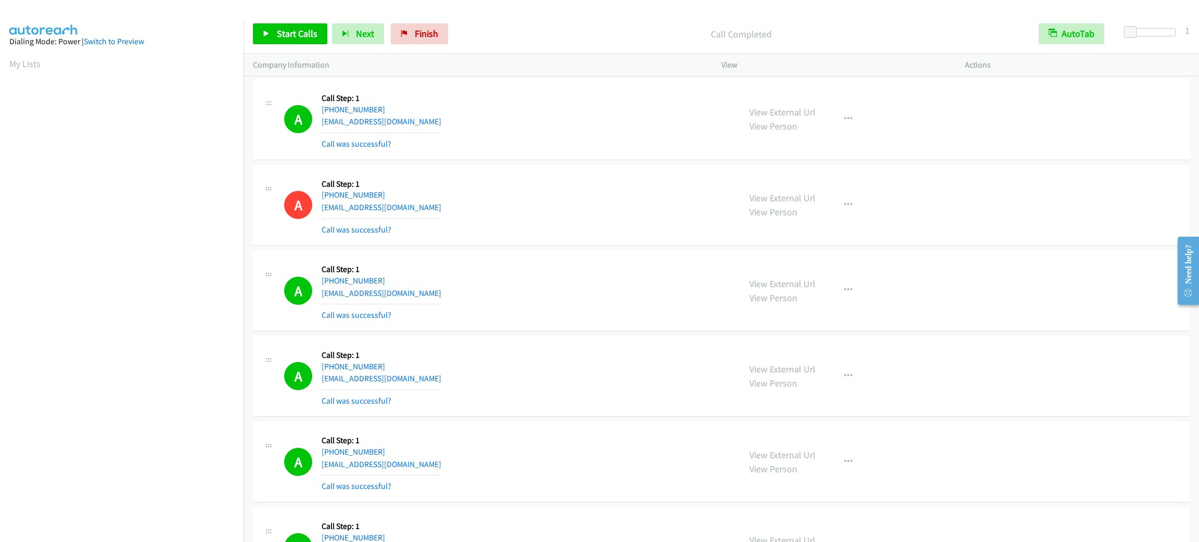
scroll to position [45, 0]
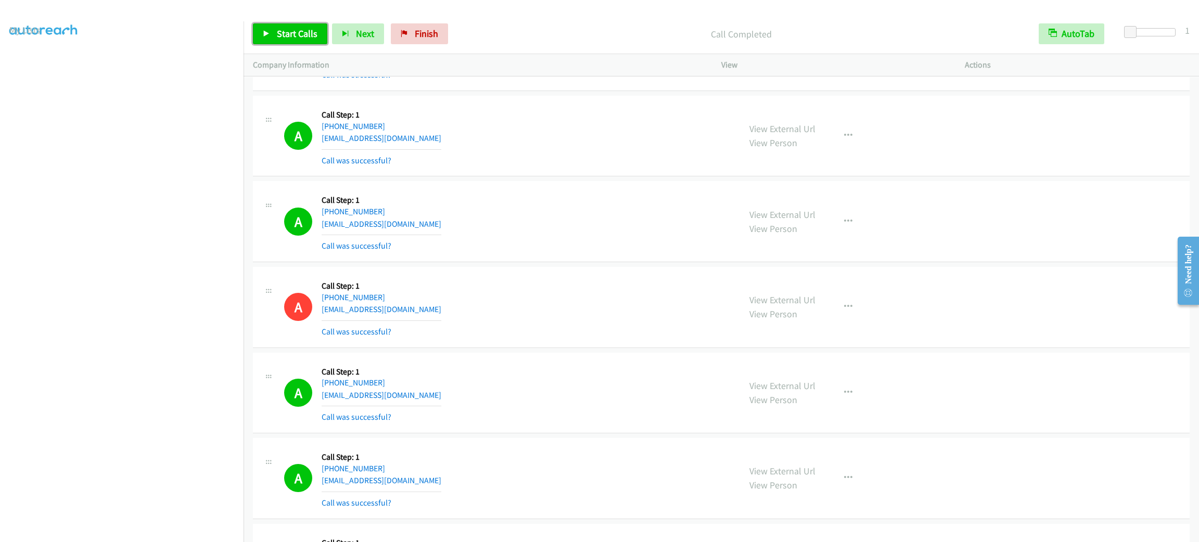
drag, startPoint x: 284, startPoint y: 24, endPoint x: 285, endPoint y: 18, distance: 6.4
click at [284, 24] on link "Start Calls" at bounding box center [290, 33] width 74 height 21
click at [291, 37] on span "Pause" at bounding box center [288, 34] width 23 height 12
click at [137, 531] on section at bounding box center [121, 295] width 225 height 498
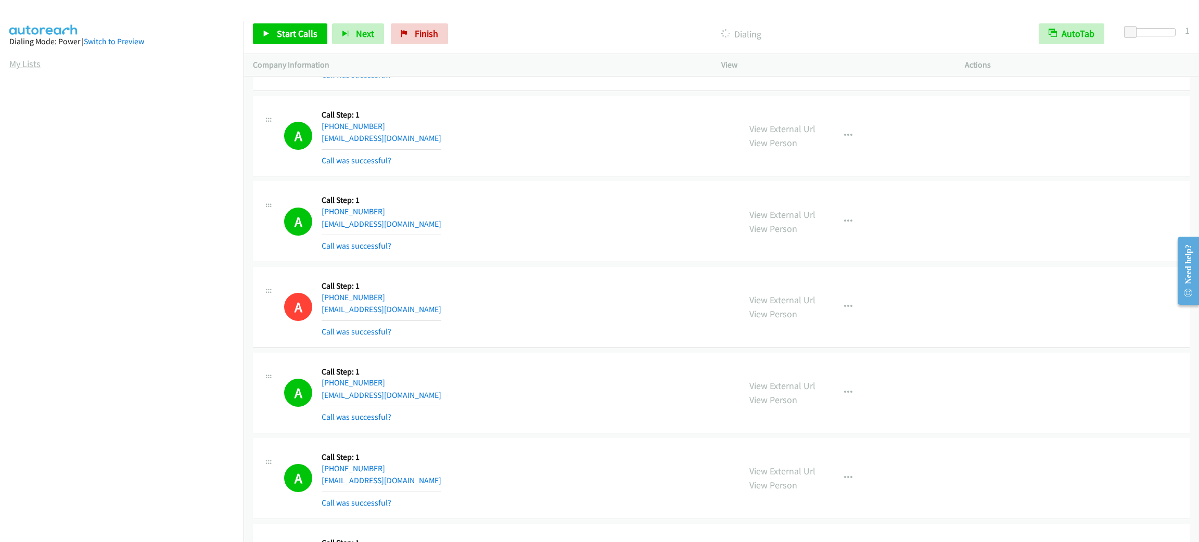
click at [28, 67] on link "My Lists" at bounding box center [24, 64] width 31 height 12
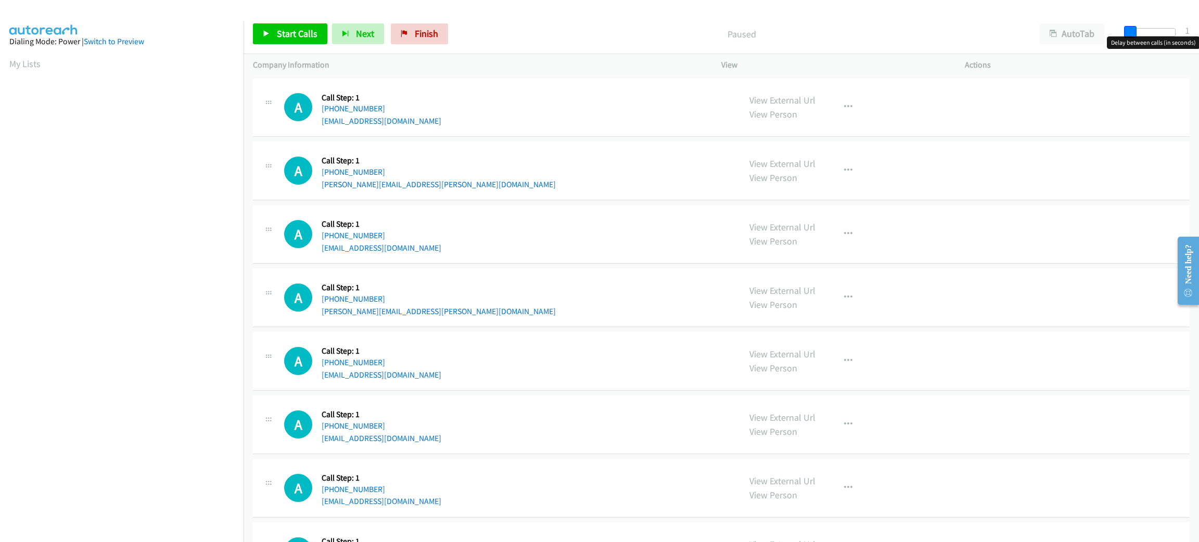
click at [1130, 31] on span at bounding box center [1131, 32] width 12 height 12
click at [1077, 27] on button "AutoTab" at bounding box center [1072, 33] width 65 height 21
click at [288, 37] on span "Start Calls" at bounding box center [297, 34] width 41 height 12
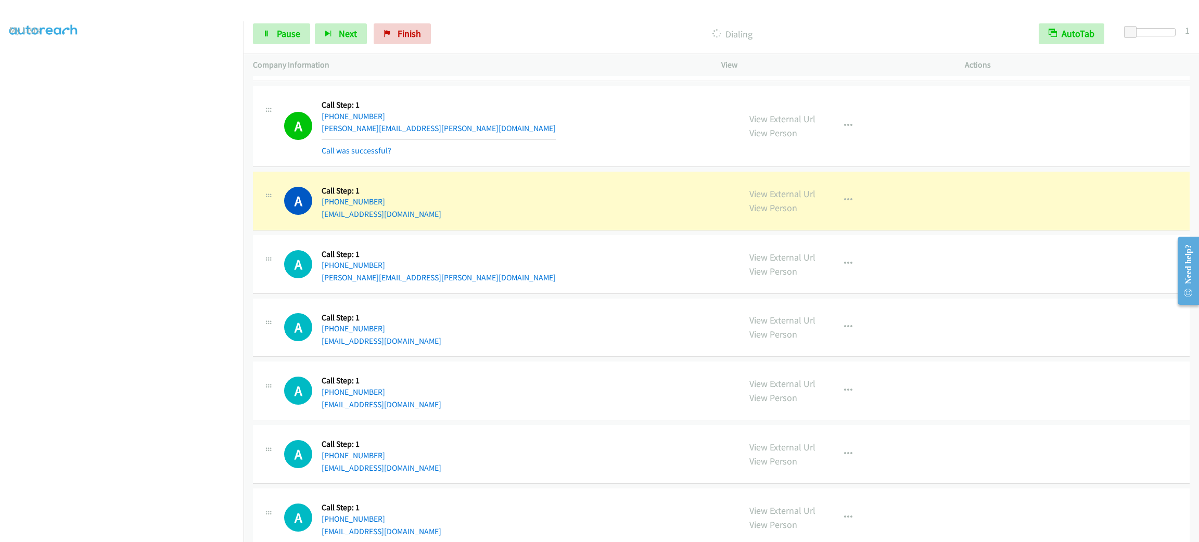
scroll to position [156, 0]
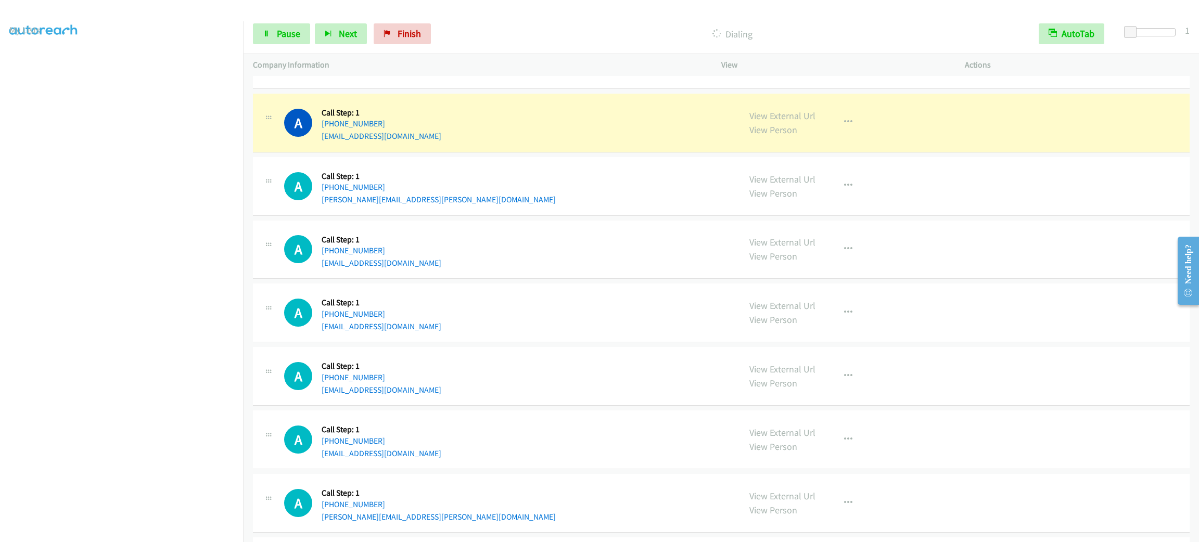
click at [647, 424] on div "A Callback Scheduled Call Step: 1 America/New_York [PHONE_NUMBER] [EMAIL_ADDRES…" at bounding box center [507, 440] width 447 height 40
drag, startPoint x: 827, startPoint y: 127, endPoint x: 839, endPoint y: 134, distance: 13.3
click at [835, 127] on button "button" at bounding box center [849, 122] width 28 height 21
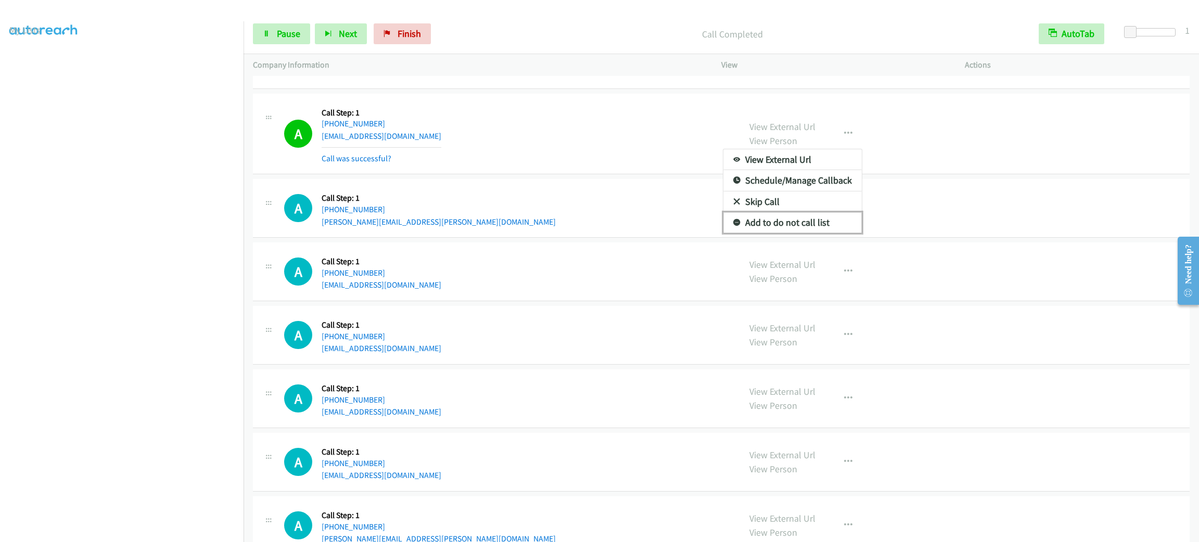
click at [779, 223] on link "Add to do not call list" at bounding box center [793, 222] width 138 height 21
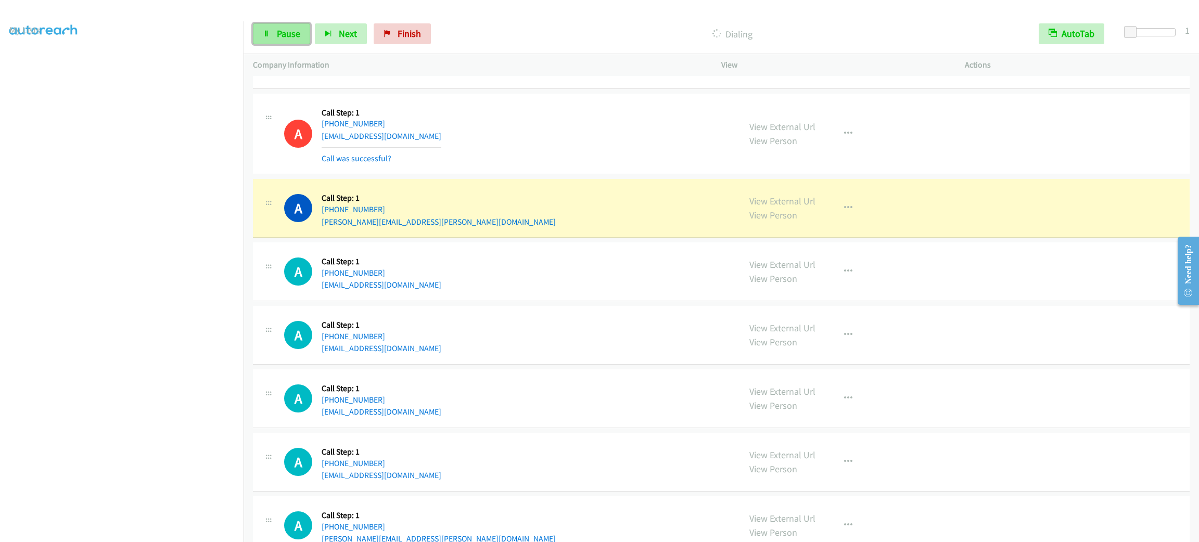
click at [274, 24] on link "Pause" at bounding box center [281, 33] width 57 height 21
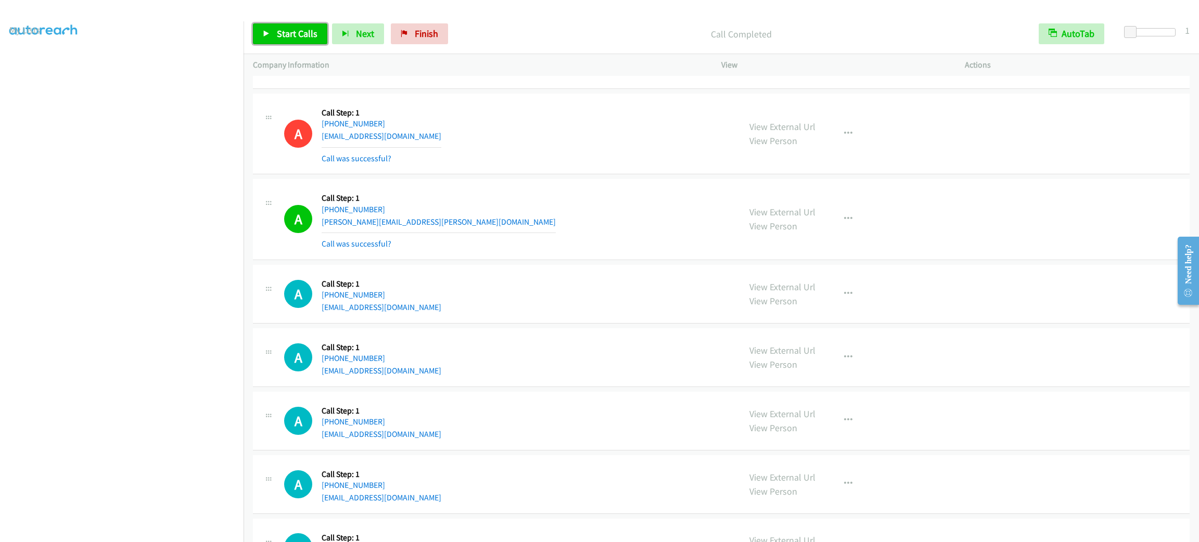
drag, startPoint x: 289, startPoint y: 25, endPoint x: 294, endPoint y: 27, distance: 5.6
click at [289, 25] on link "Start Calls" at bounding box center [290, 33] width 74 height 21
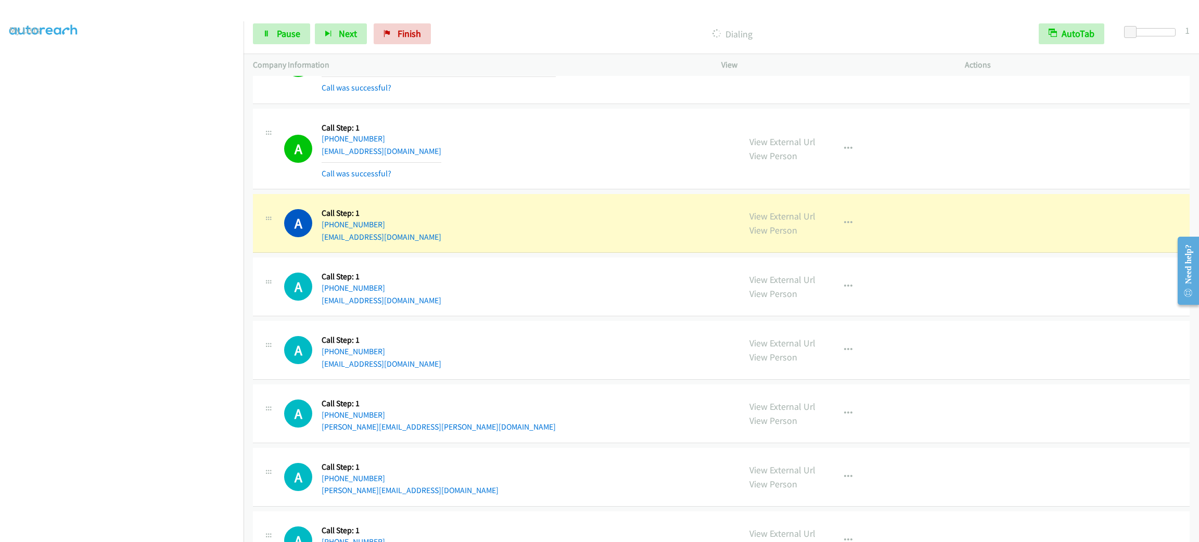
scroll to position [390, 0]
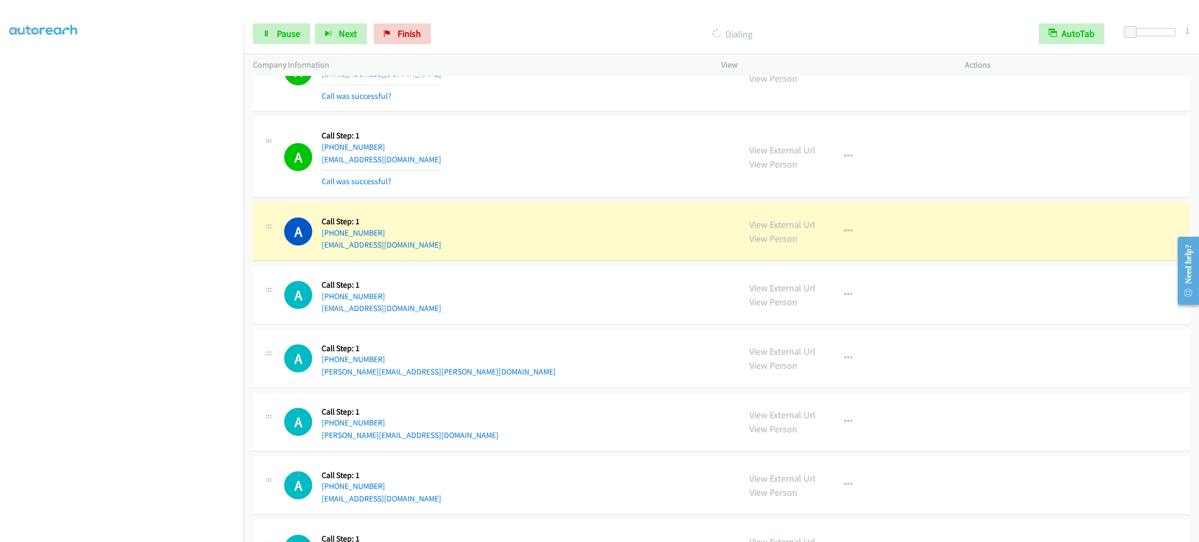
click at [432, 212] on div "A Callback Scheduled Call Step: 1 America/Los_Angeles [PHONE_NUMBER] [EMAIL_ADD…" at bounding box center [507, 232] width 447 height 40
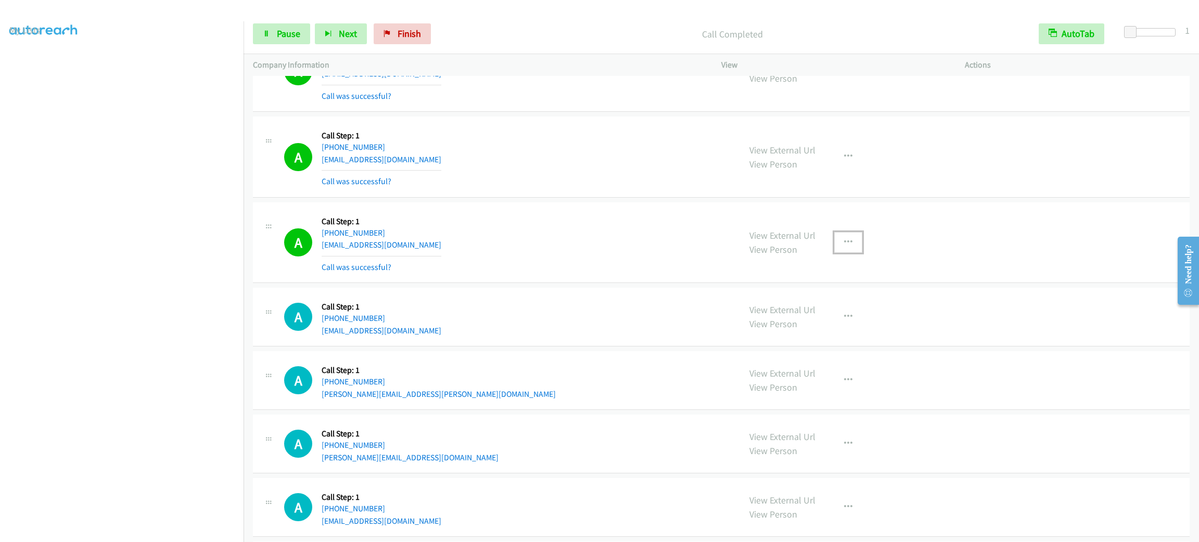
click at [841, 250] on button "button" at bounding box center [849, 242] width 28 height 21
click at [804, 331] on link "Add to do not call list" at bounding box center [793, 331] width 138 height 21
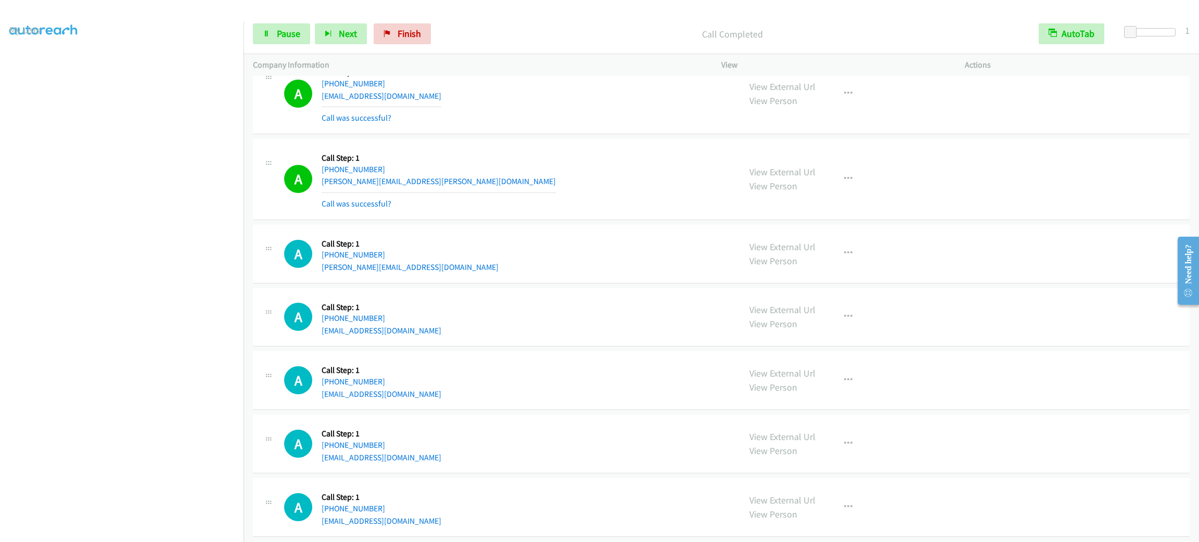
scroll to position [702, 0]
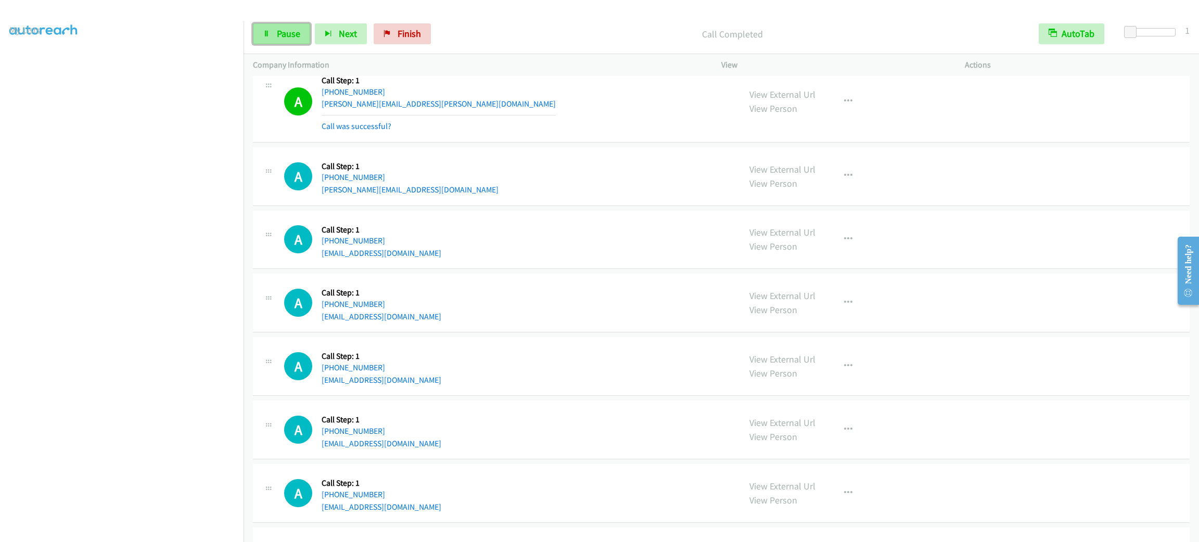
click at [280, 43] on link "Pause" at bounding box center [281, 33] width 57 height 21
click at [281, 43] on link "Start Calls" at bounding box center [290, 33] width 74 height 21
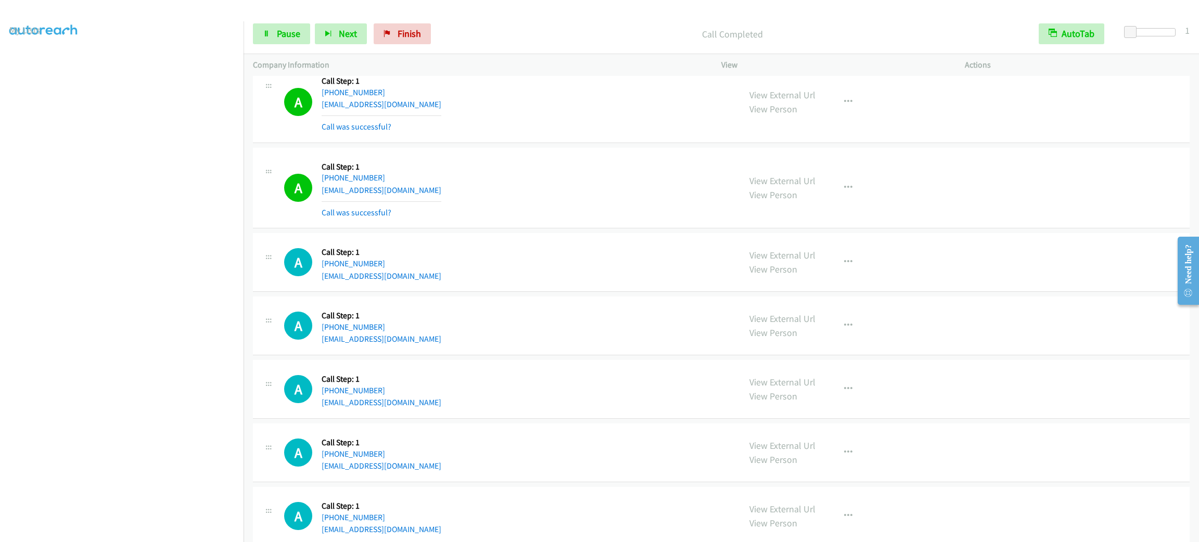
scroll to position [1015, 0]
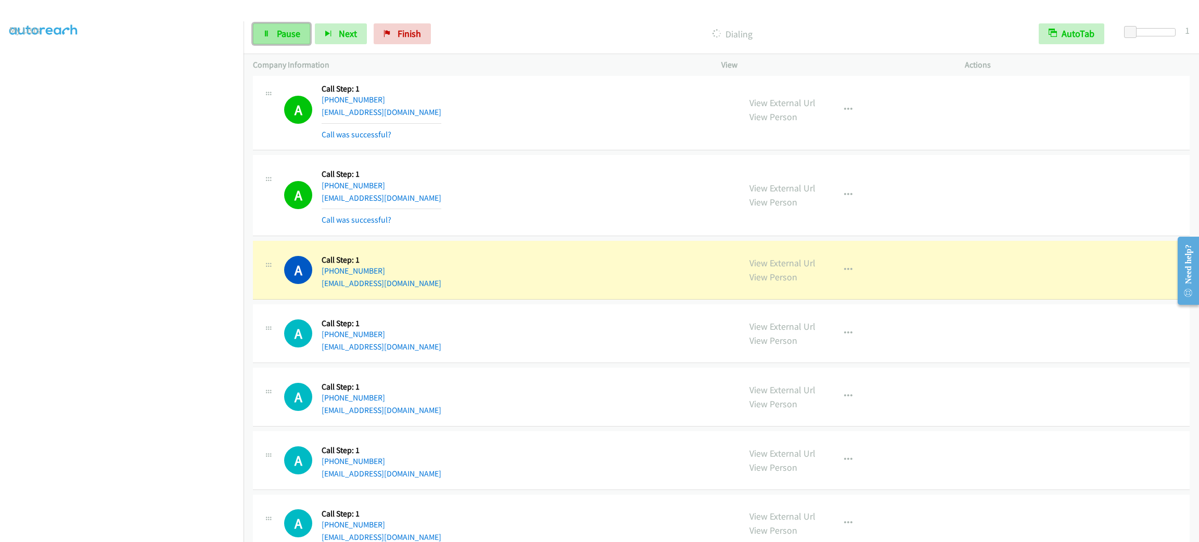
click at [268, 33] on icon at bounding box center [266, 34] width 7 height 7
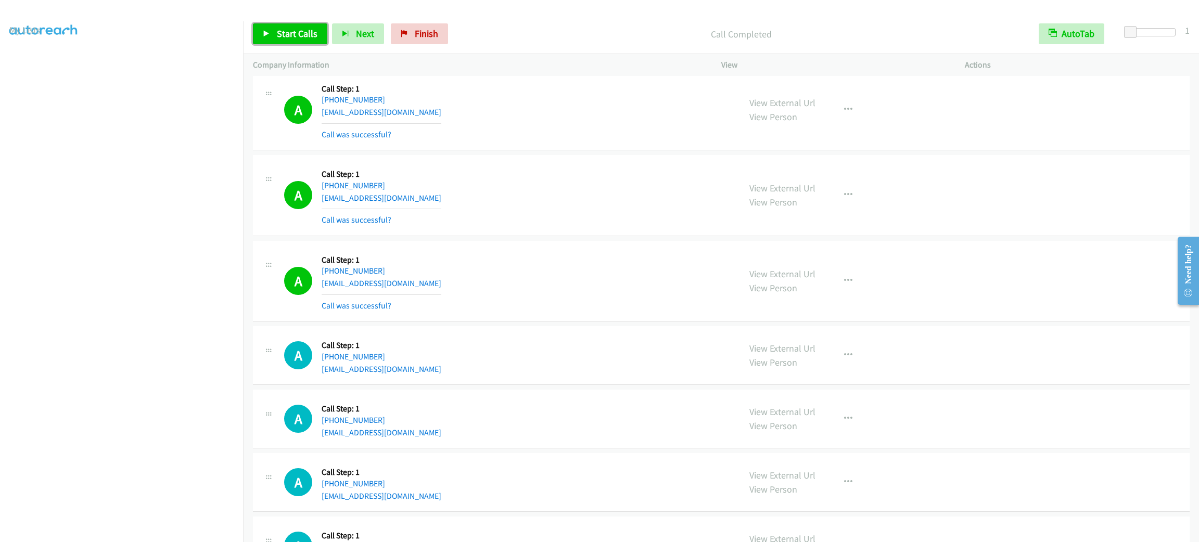
drag, startPoint x: 306, startPoint y: 36, endPoint x: 349, endPoint y: 66, distance: 52.1
click at [305, 37] on span "Start Calls" at bounding box center [297, 34] width 41 height 12
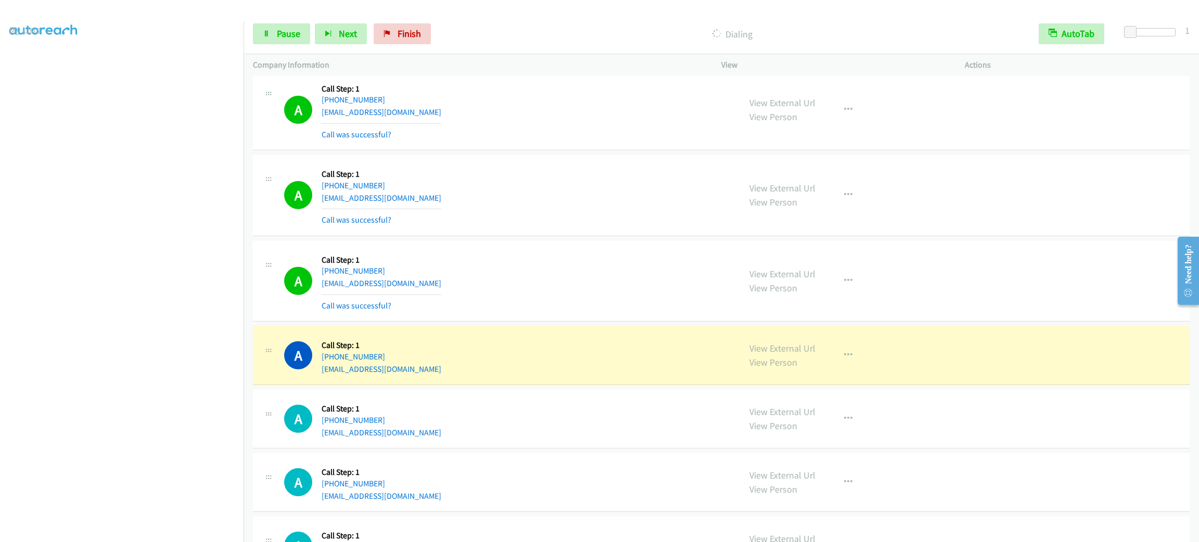
scroll to position [1171, 0]
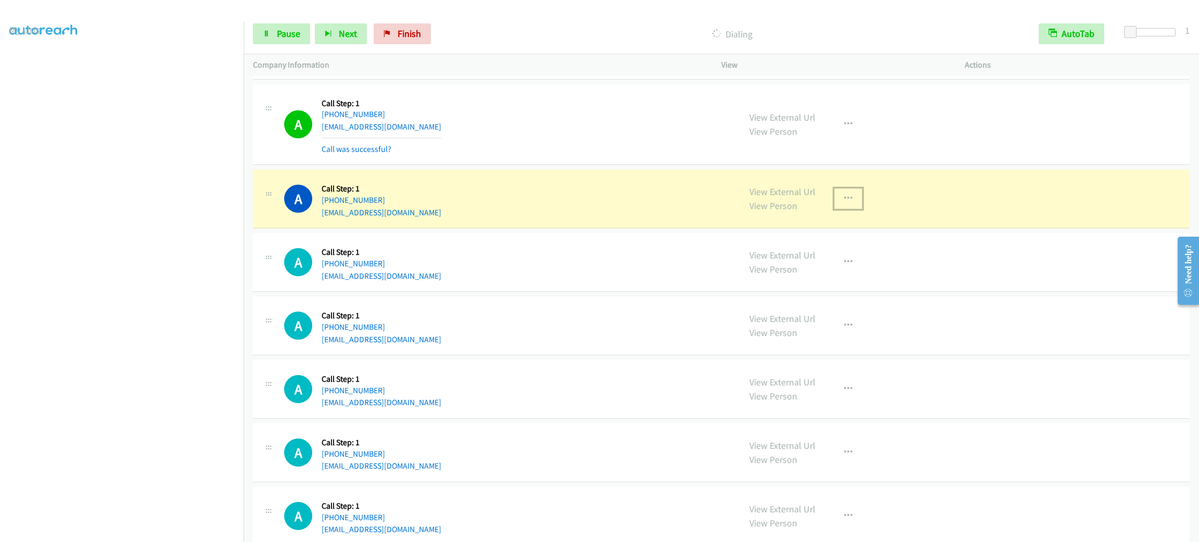
click at [836, 204] on button "button" at bounding box center [849, 198] width 28 height 21
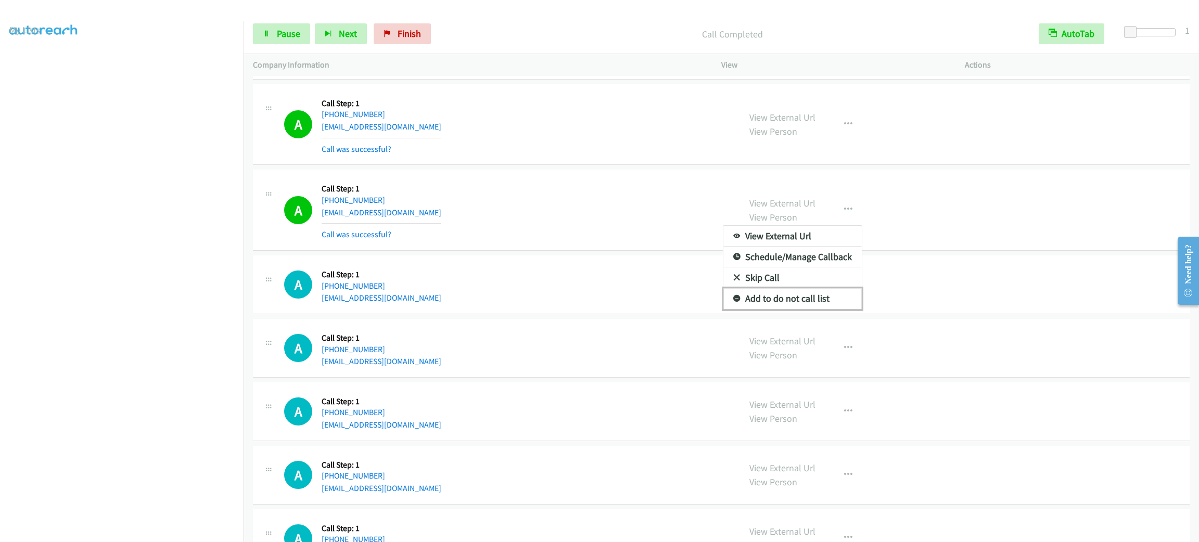
click at [822, 300] on link "Add to do not call list" at bounding box center [793, 298] width 138 height 21
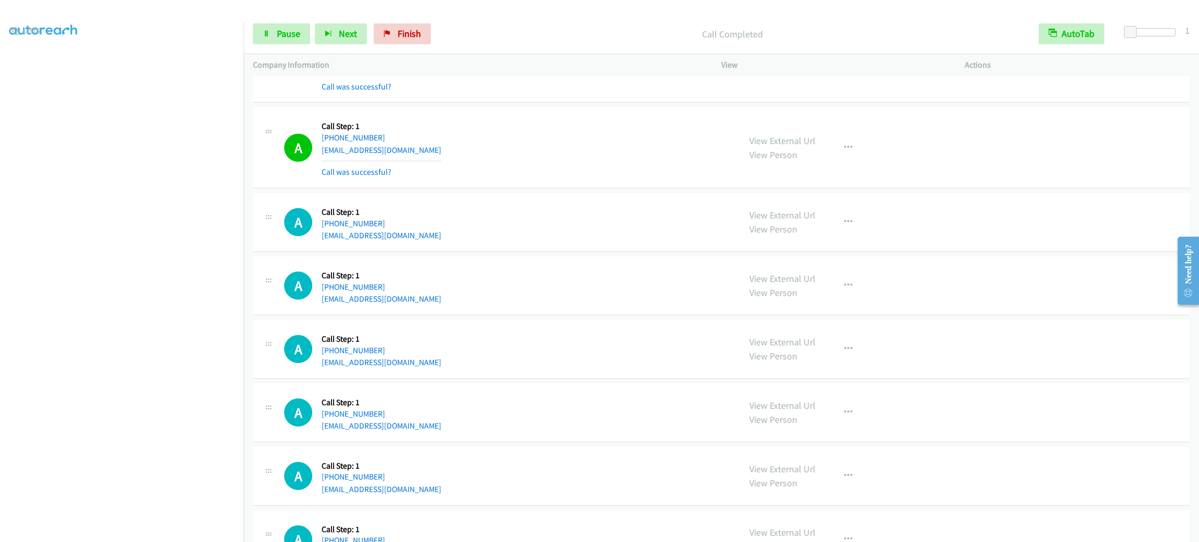
scroll to position [1483, 0]
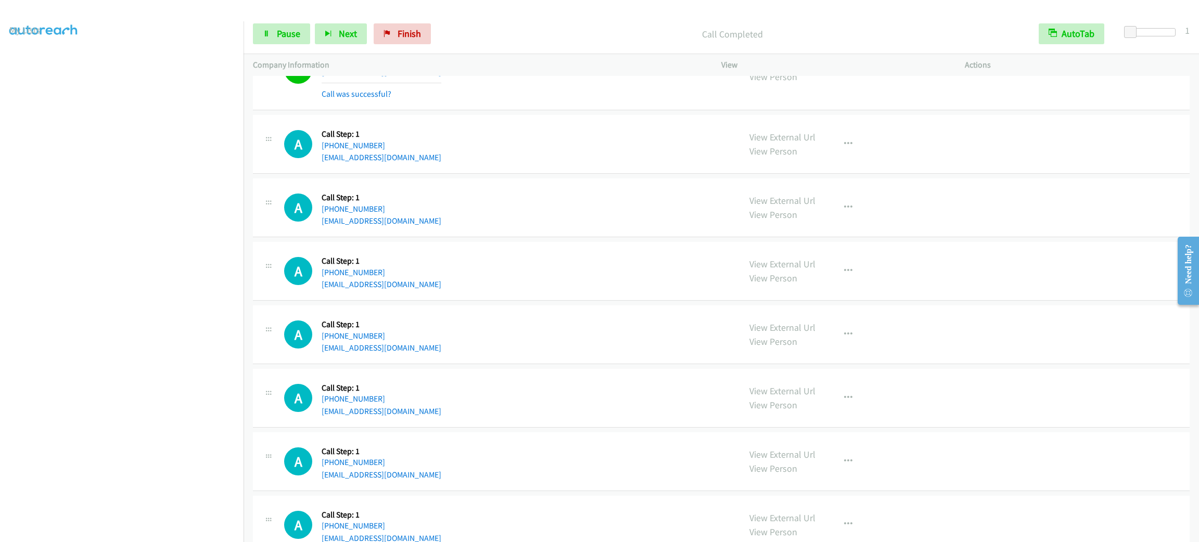
click at [266, 20] on div "Start Calls Pause Next Finish Call Completed AutoTab AutoTab 1" at bounding box center [722, 34] width 956 height 40
click at [289, 28] on span "Pause" at bounding box center [288, 34] width 23 height 12
click at [289, 28] on span "Start Calls" at bounding box center [297, 34] width 41 height 12
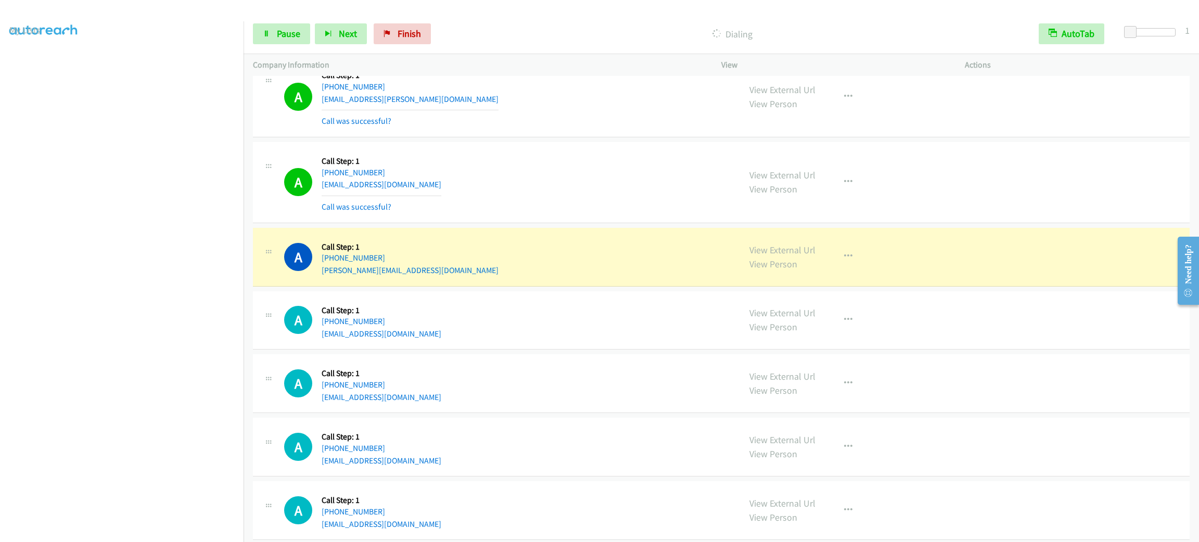
scroll to position [2447, 0]
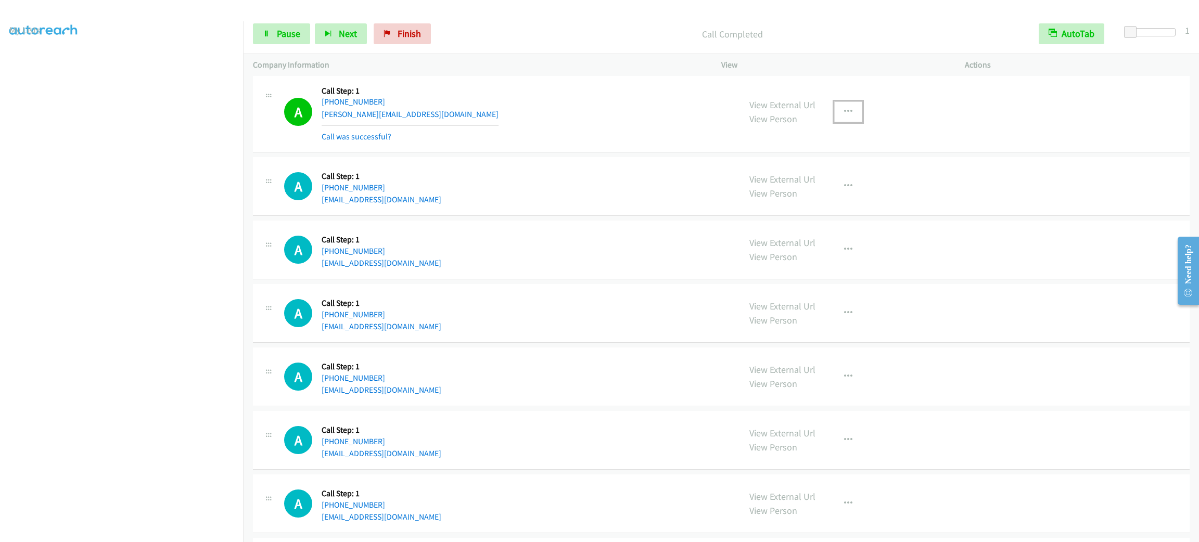
click at [850, 114] on button "button" at bounding box center [849, 112] width 28 height 21
click at [827, 211] on link "Add to do not call list" at bounding box center [793, 201] width 138 height 21
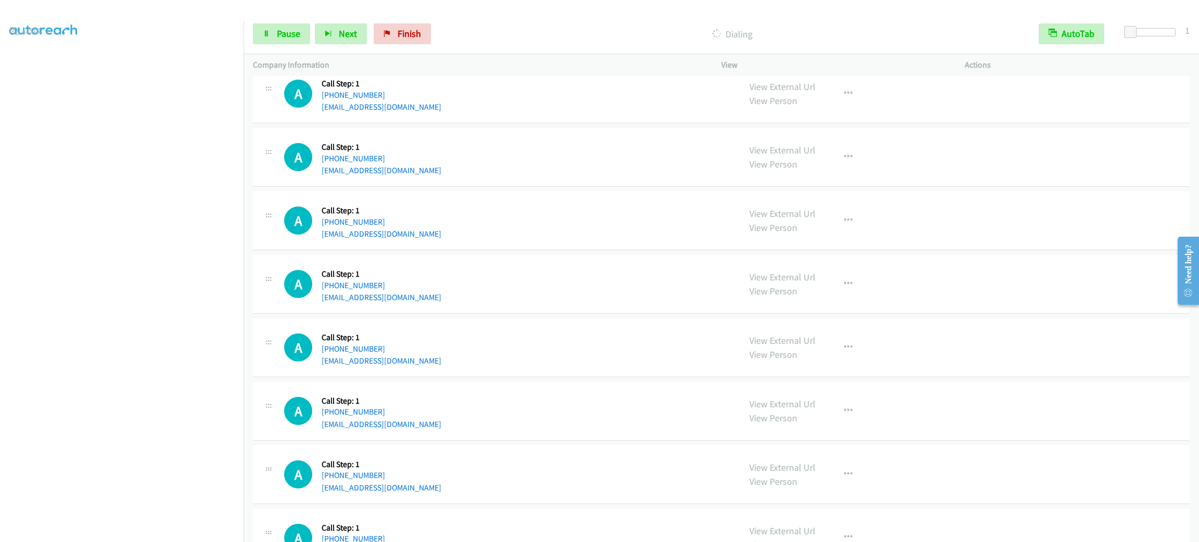
scroll to position [2525, 0]
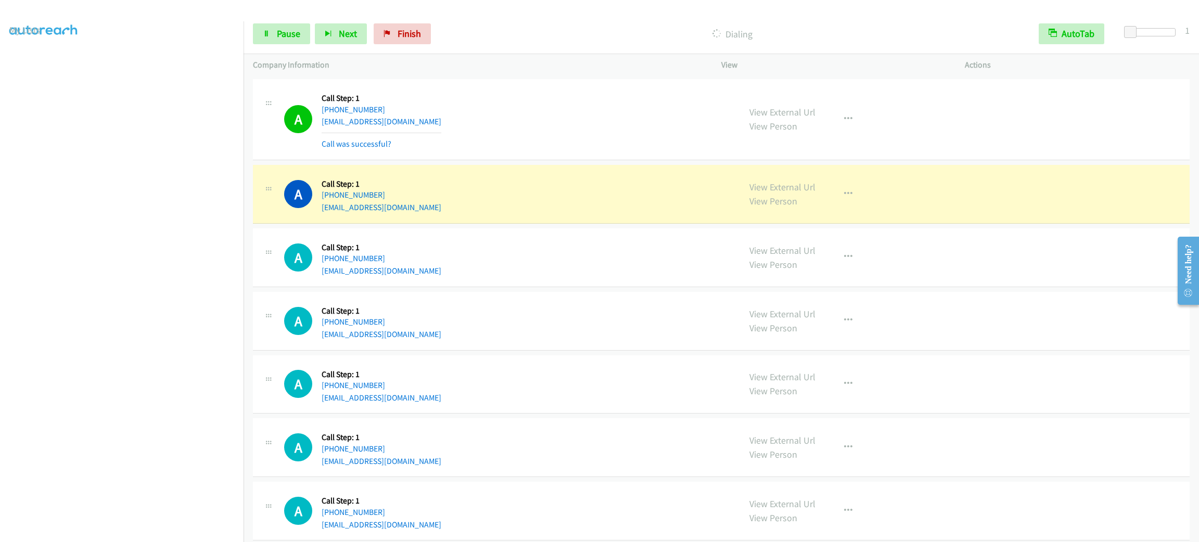
click at [574, 202] on div "A Callback Scheduled Call Step: 1 [GEOGRAPHIC_DATA]/[GEOGRAPHIC_DATA] [PHONE_NU…" at bounding box center [507, 194] width 447 height 40
click at [836, 195] on button "button" at bounding box center [849, 194] width 28 height 21
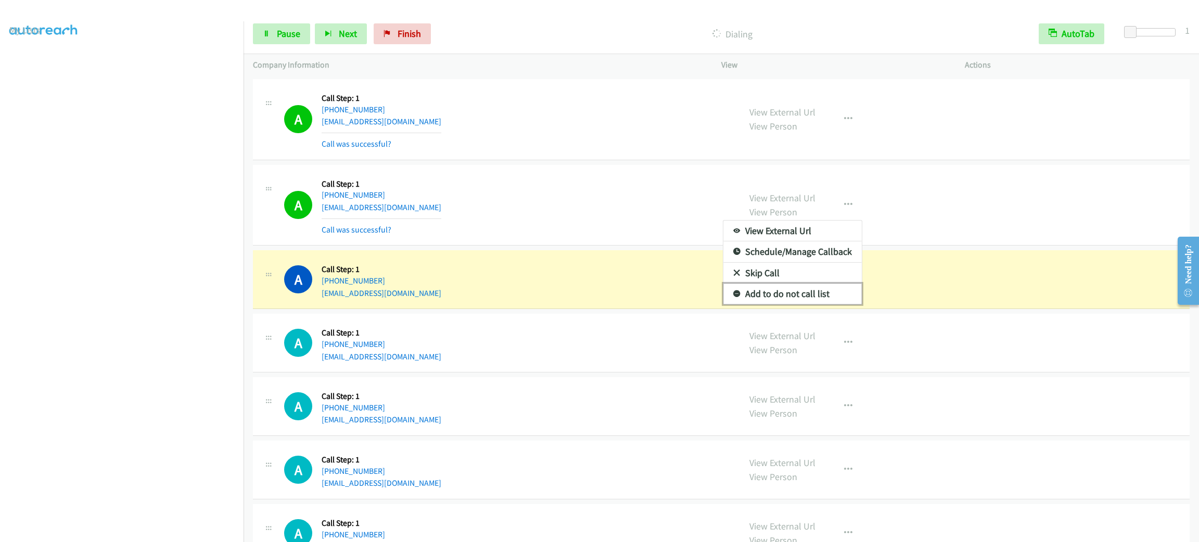
click at [784, 299] on link "Add to do not call list" at bounding box center [793, 294] width 138 height 21
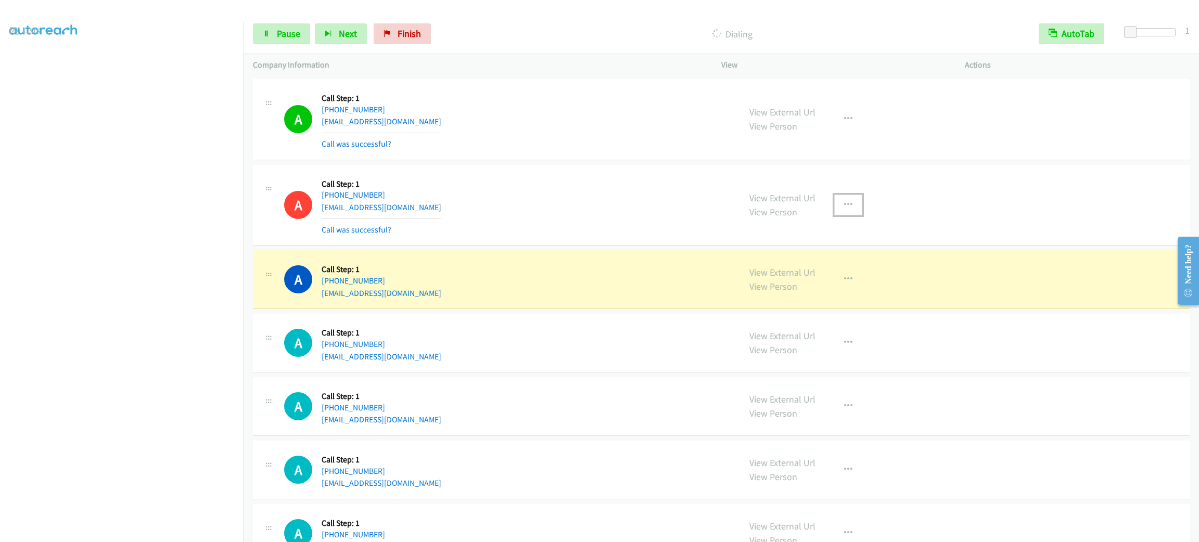
drag, startPoint x: 829, startPoint y: 208, endPoint x: 829, endPoint y: 236, distance: 28.1
click at [835, 208] on button "button" at bounding box center [849, 205] width 28 height 21
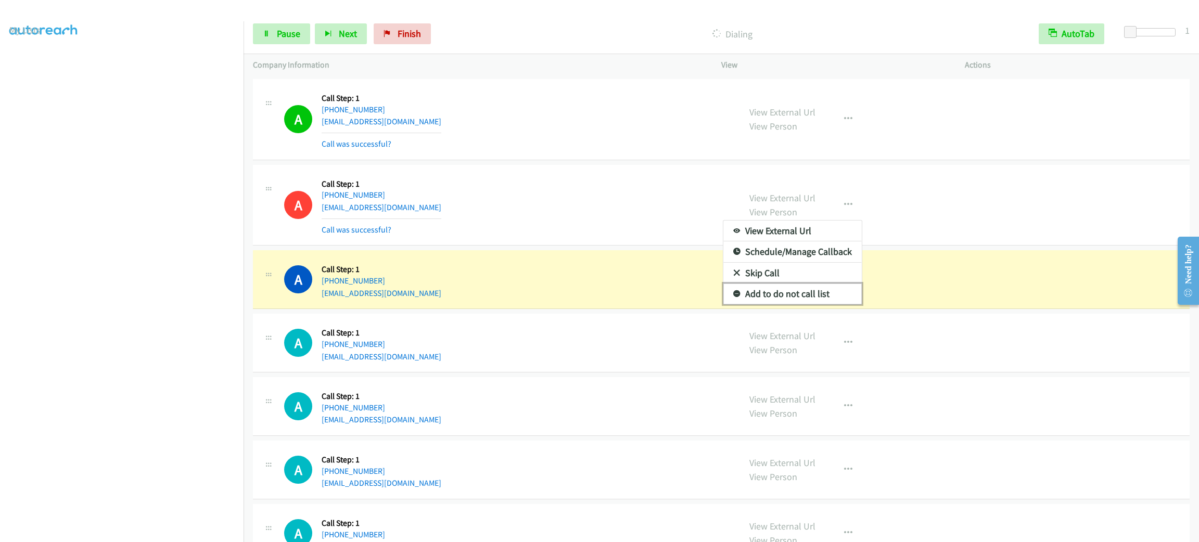
click at [817, 291] on link "Add to do not call list" at bounding box center [793, 294] width 138 height 21
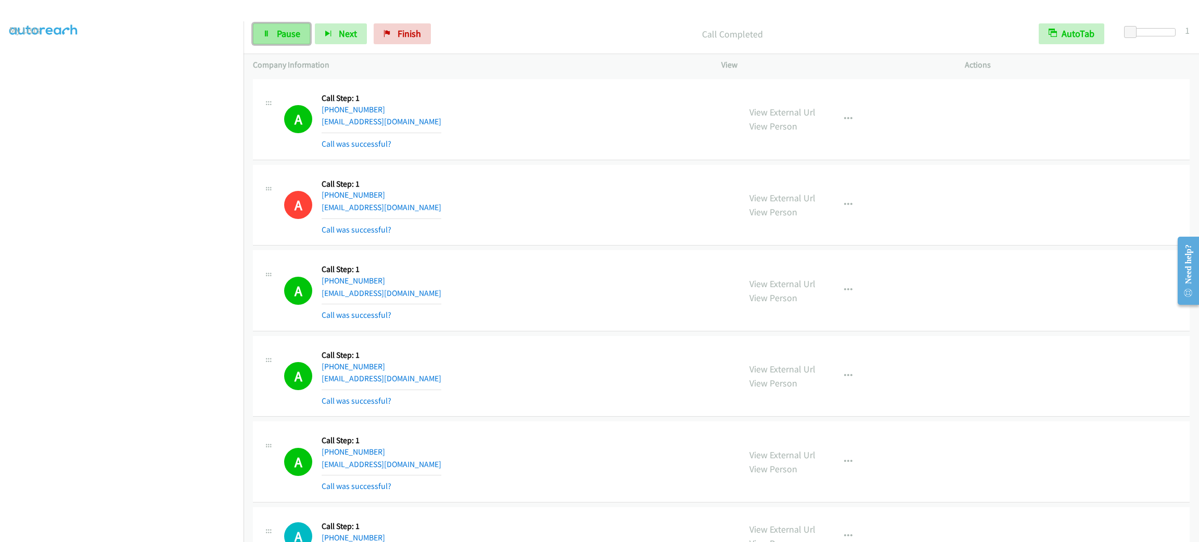
click at [275, 31] on link "Pause" at bounding box center [281, 33] width 57 height 21
click at [307, 34] on span "Start Calls" at bounding box center [297, 34] width 41 height 12
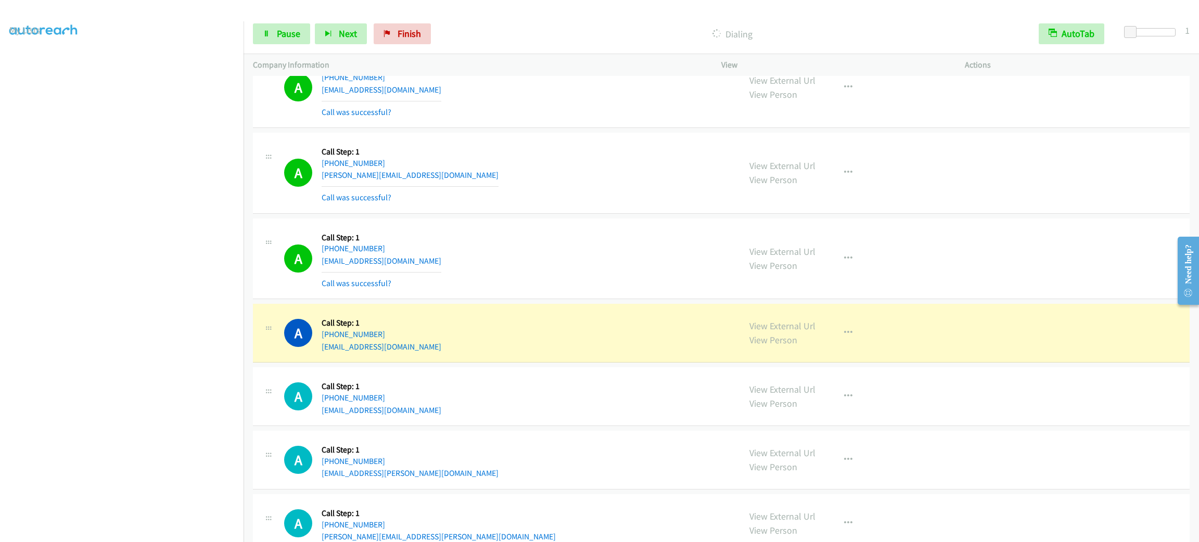
scroll to position [3408, 0]
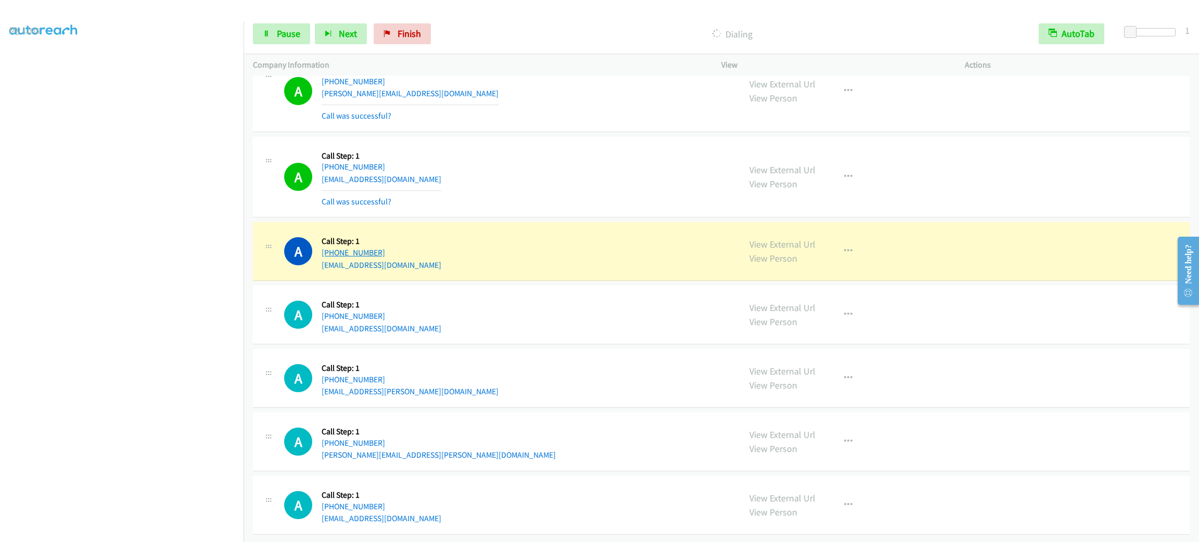
drag, startPoint x: 391, startPoint y: 244, endPoint x: 327, endPoint y: 241, distance: 64.1
click at [327, 247] on div "[PHONE_NUMBER]" at bounding box center [382, 253] width 120 height 12
click at [466, 222] on div "A Callback Scheduled Call Step: 1 [GEOGRAPHIC_DATA]/[GEOGRAPHIC_DATA] [PHONE_NU…" at bounding box center [721, 251] width 937 height 59
drag, startPoint x: 392, startPoint y: 242, endPoint x: 333, endPoint y: 239, distance: 59.4
click at [333, 247] on div "[PHONE_NUMBER]" at bounding box center [382, 253] width 120 height 12
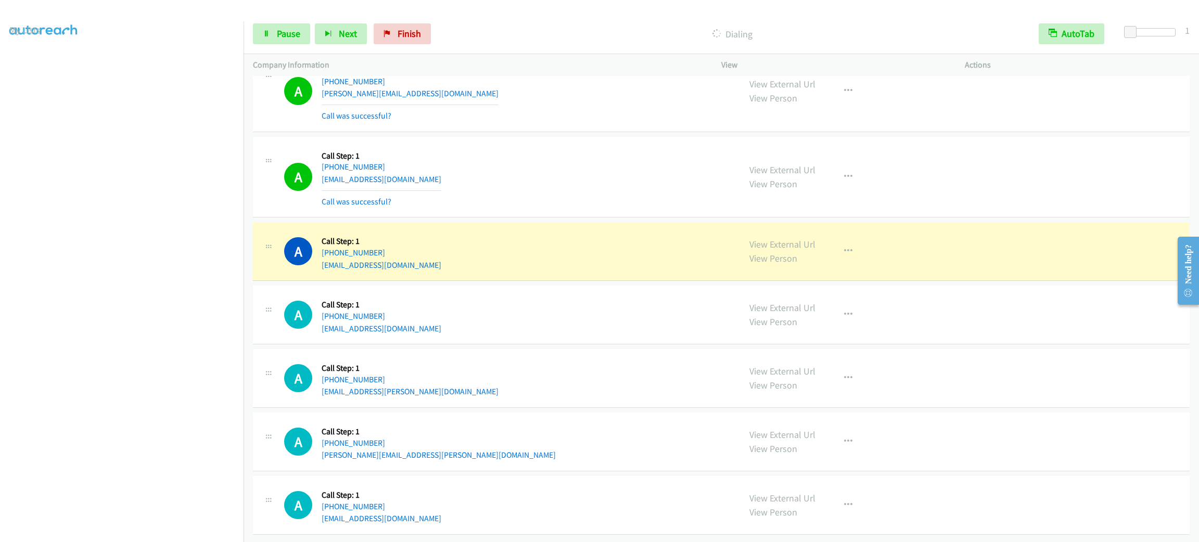
copy link "[PHONE_NUMBER]"
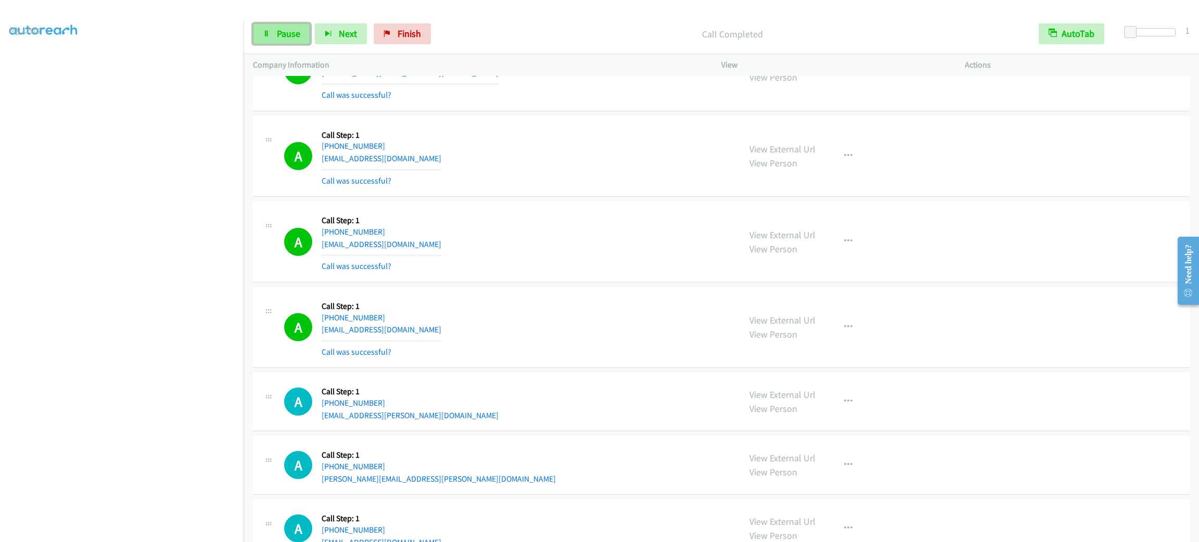
click at [257, 41] on link "Pause" at bounding box center [281, 33] width 57 height 21
click at [292, 34] on span "Start Calls" at bounding box center [297, 34] width 41 height 12
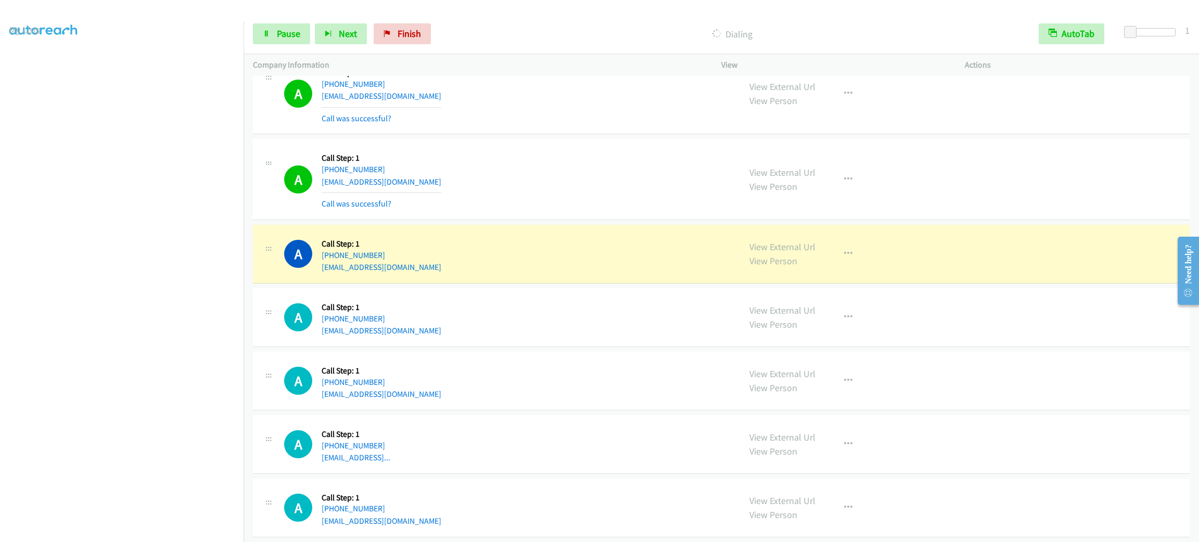
scroll to position [4028, 0]
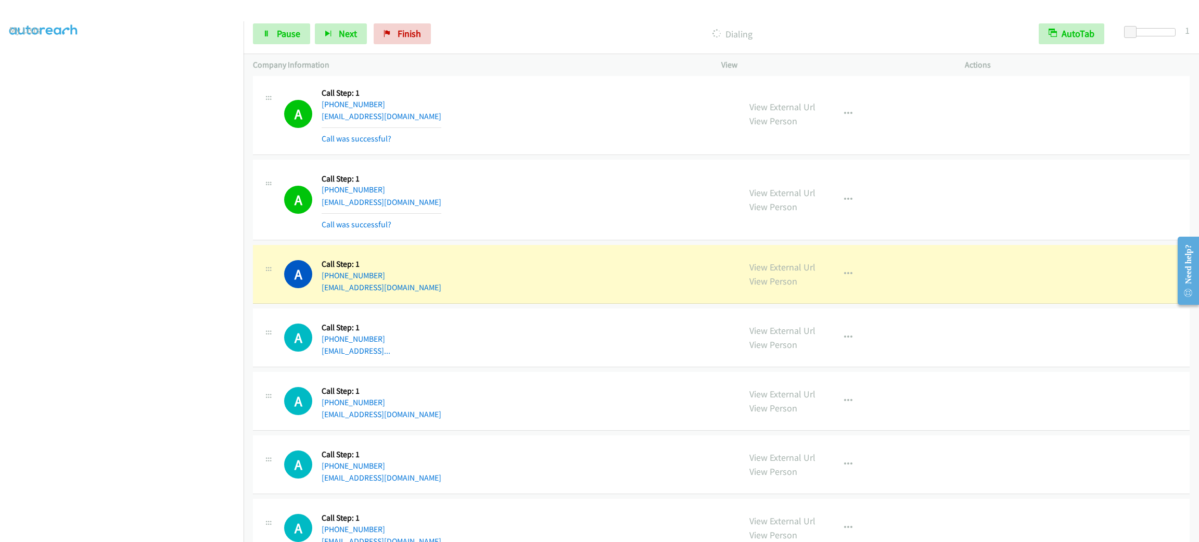
click at [655, 241] on div "A Callback Scheduled Call Step: 1 America/Los_Angeles [PHONE_NUMBER] [EMAIL_ADD…" at bounding box center [721, 200] width 937 height 81
click at [508, 221] on div "A Callback Scheduled Call Step: 1 America/Los_Angeles [PHONE_NUMBER] [EMAIL_ADD…" at bounding box center [507, 200] width 447 height 62
click at [296, 25] on link "Pause" at bounding box center [281, 33] width 57 height 21
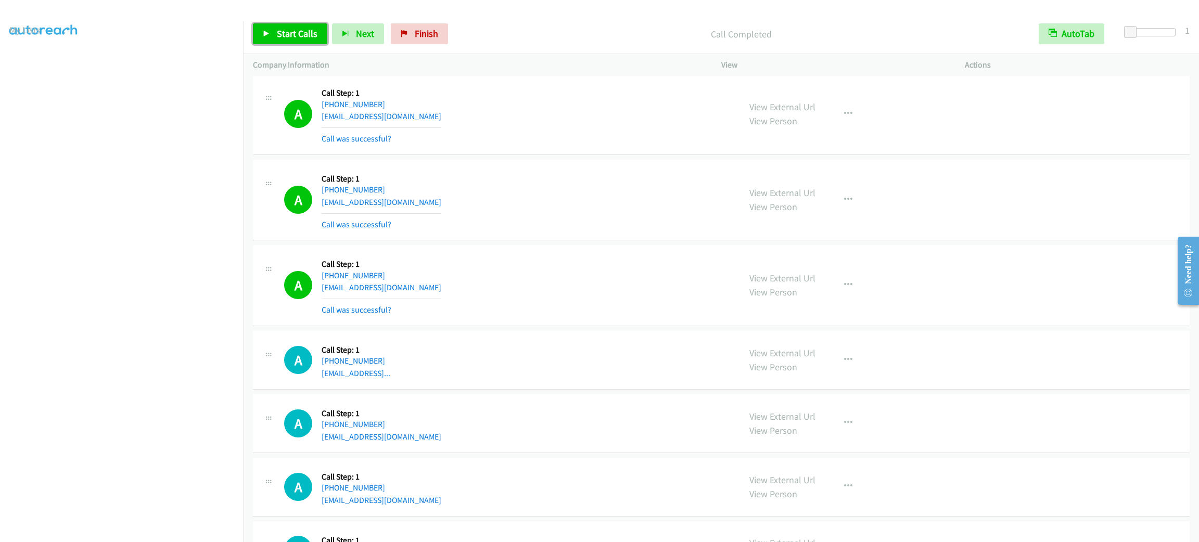
click at [282, 29] on span "Start Calls" at bounding box center [297, 34] width 41 height 12
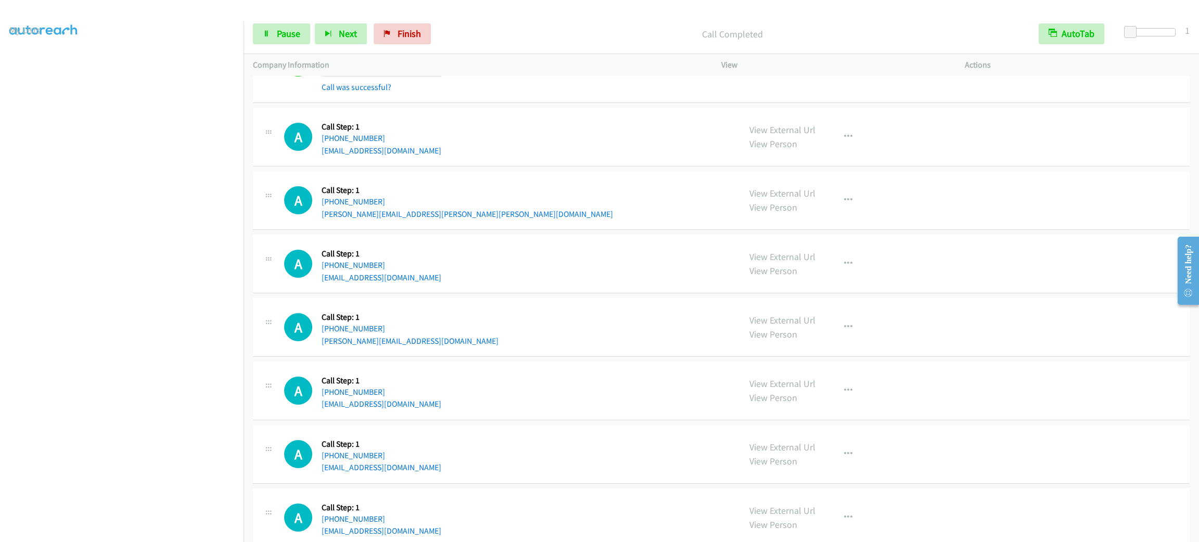
scroll to position [4519, 0]
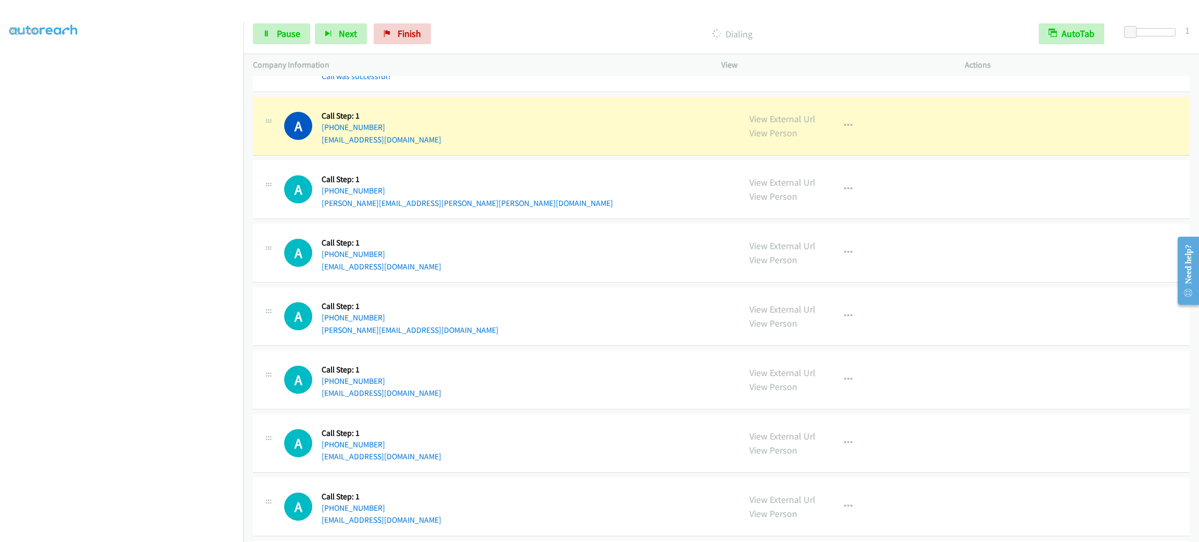
click at [134, 531] on section at bounding box center [121, 295] width 225 height 498
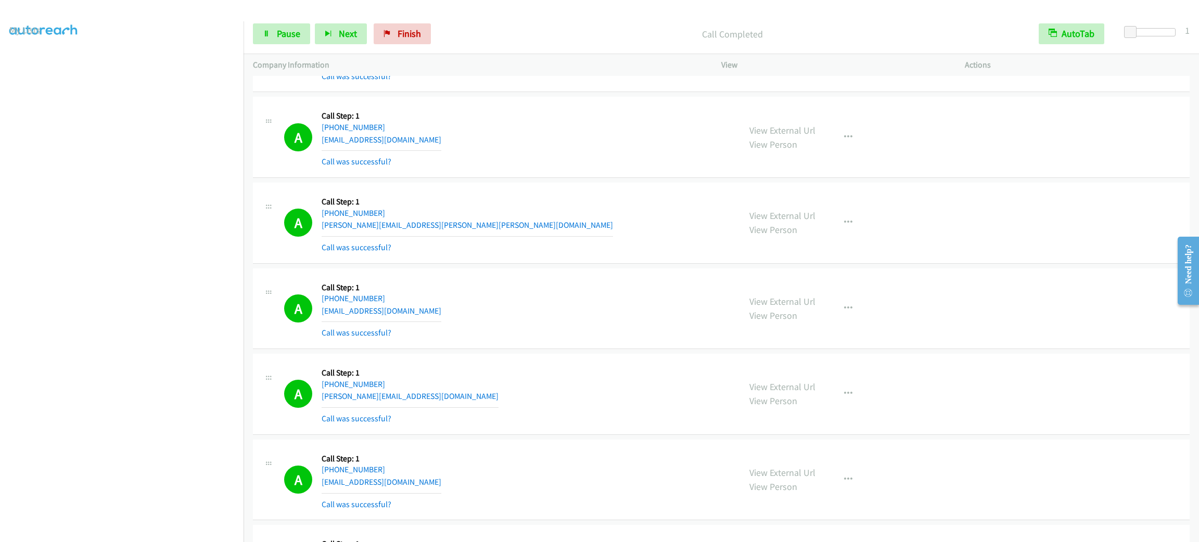
scroll to position [4909, 0]
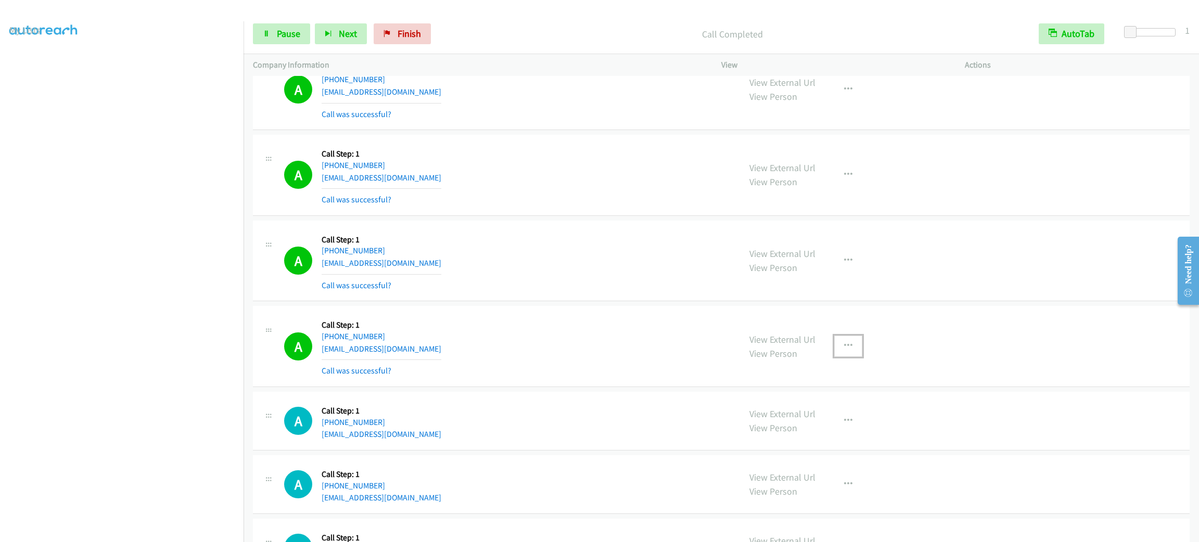
click at [842, 349] on button "button" at bounding box center [849, 346] width 28 height 21
drag, startPoint x: 807, startPoint y: 447, endPoint x: 777, endPoint y: 443, distance: 30.0
click at [807, 446] on link "Add to do not call list" at bounding box center [793, 435] width 138 height 21
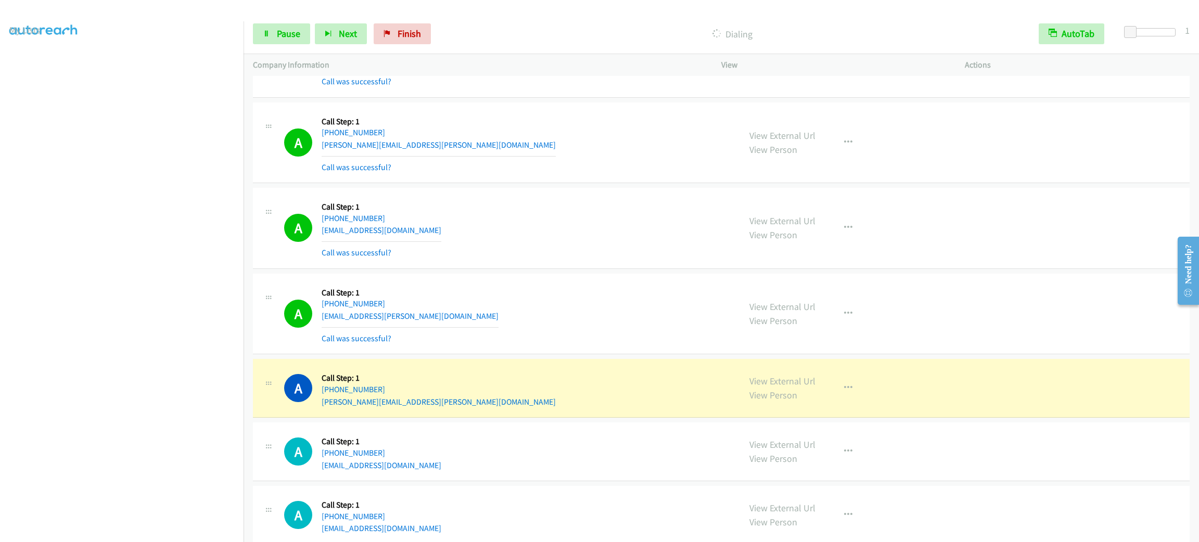
scroll to position [5690, 0]
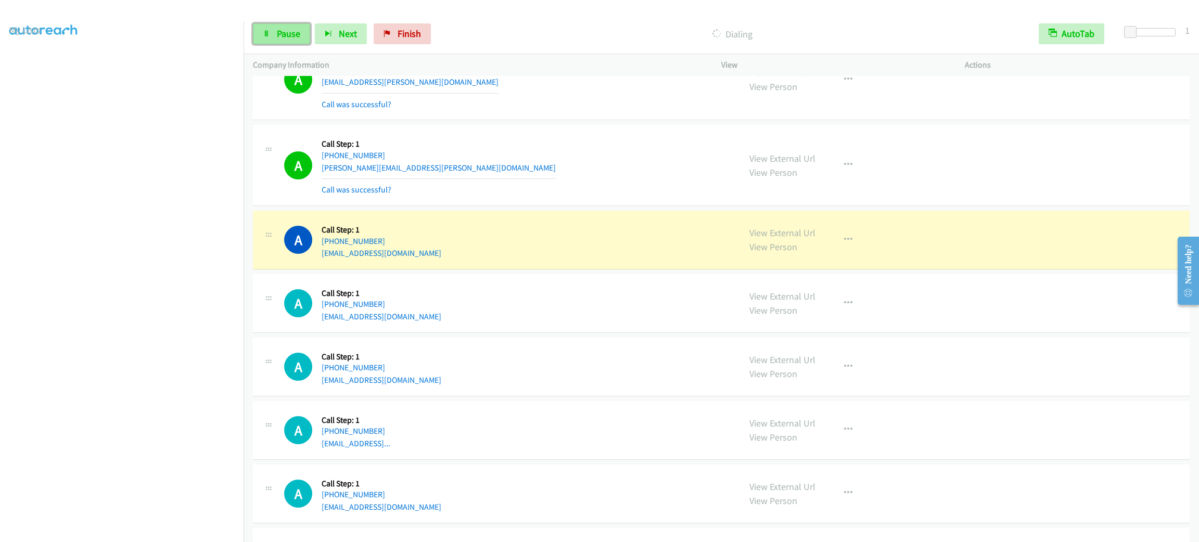
click at [293, 43] on link "Pause" at bounding box center [281, 33] width 57 height 21
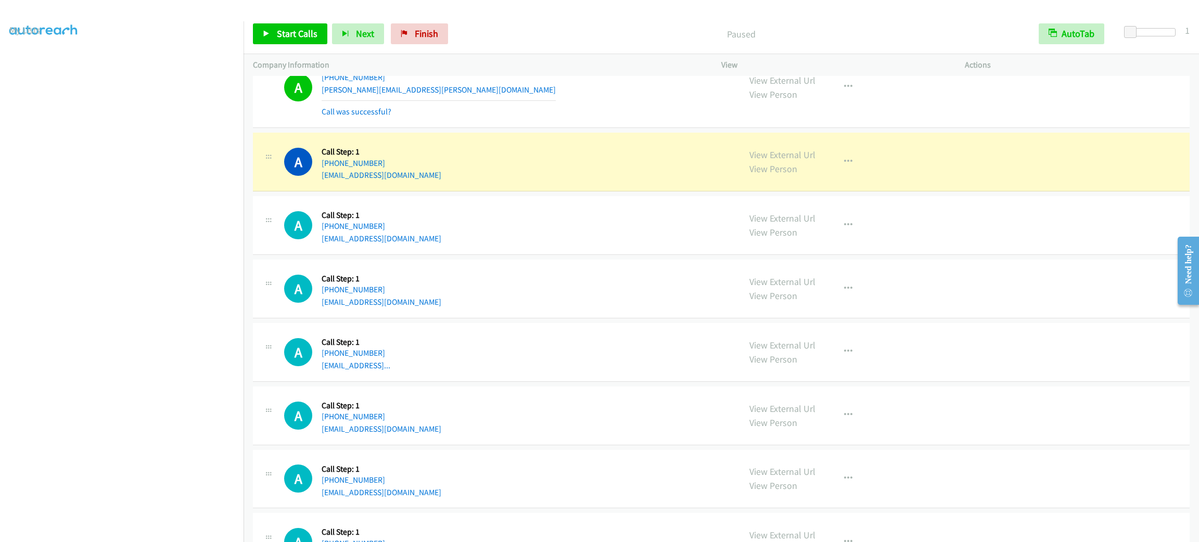
click at [653, 283] on div "A Callback Scheduled Call Step: 1 America/New_York [PHONE_NUMBER] [EMAIL_ADDRES…" at bounding box center [507, 289] width 447 height 40
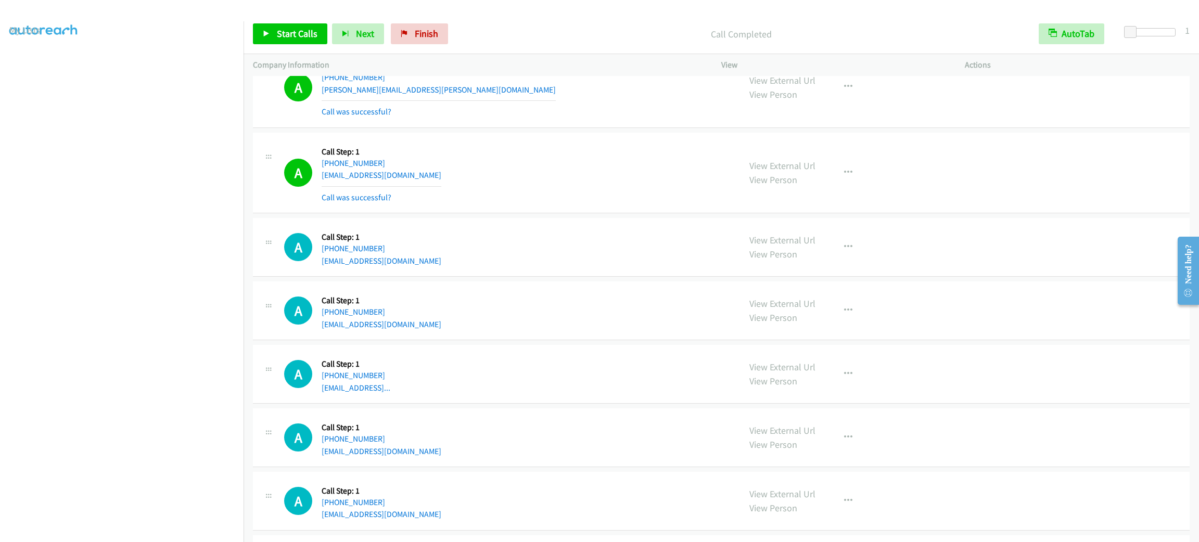
drag, startPoint x: 570, startPoint y: 222, endPoint x: 586, endPoint y: 218, distance: 17.1
click at [576, 214] on div "A Callback Scheduled Call Step: 1 America/Los_Angeles [PHONE_NUMBER] [EMAIL_ADD…" at bounding box center [721, 173] width 937 height 81
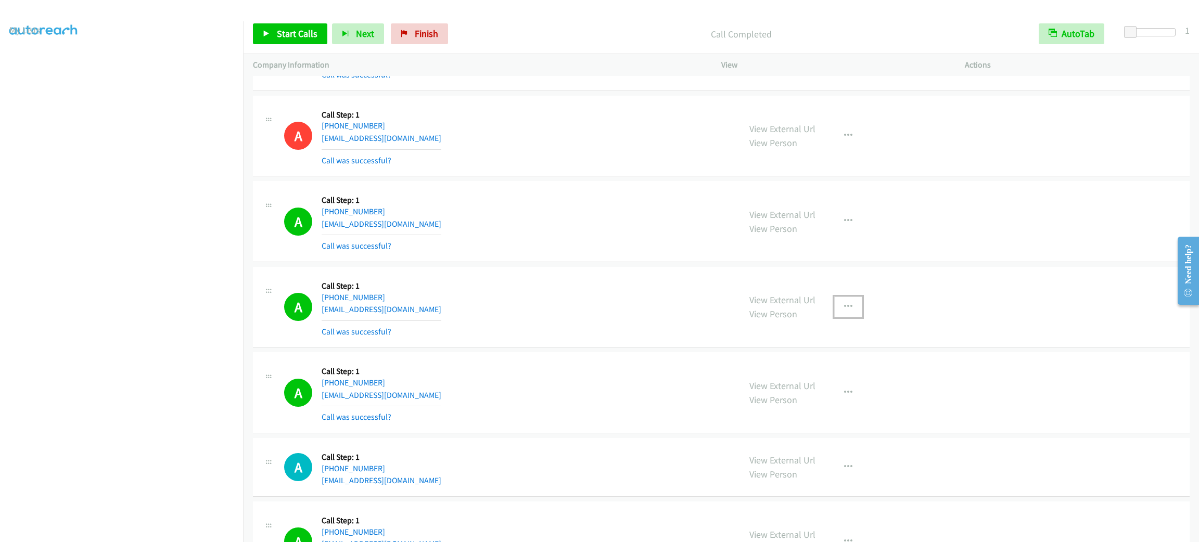
click at [844, 308] on icon "button" at bounding box center [848, 307] width 8 height 8
click at [834, 398] on link "Add to do not call list" at bounding box center [793, 396] width 138 height 21
click at [1072, 236] on div "A Callback Scheduled Call Step: 1 America/New_York [PHONE_NUMBER] [EMAIL_ADDRES…" at bounding box center [721, 221] width 937 height 81
click at [919, 199] on div "View External Url View Person View External Url Email Schedule/Manage Callback …" at bounding box center [866, 222] width 253 height 62
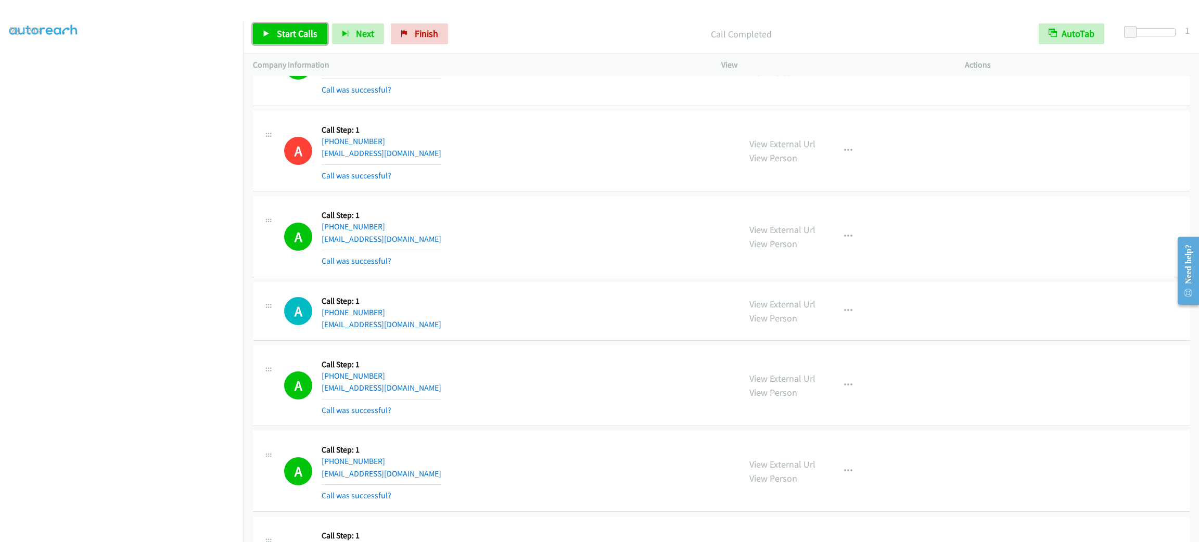
click at [296, 32] on span "Start Calls" at bounding box center [297, 34] width 41 height 12
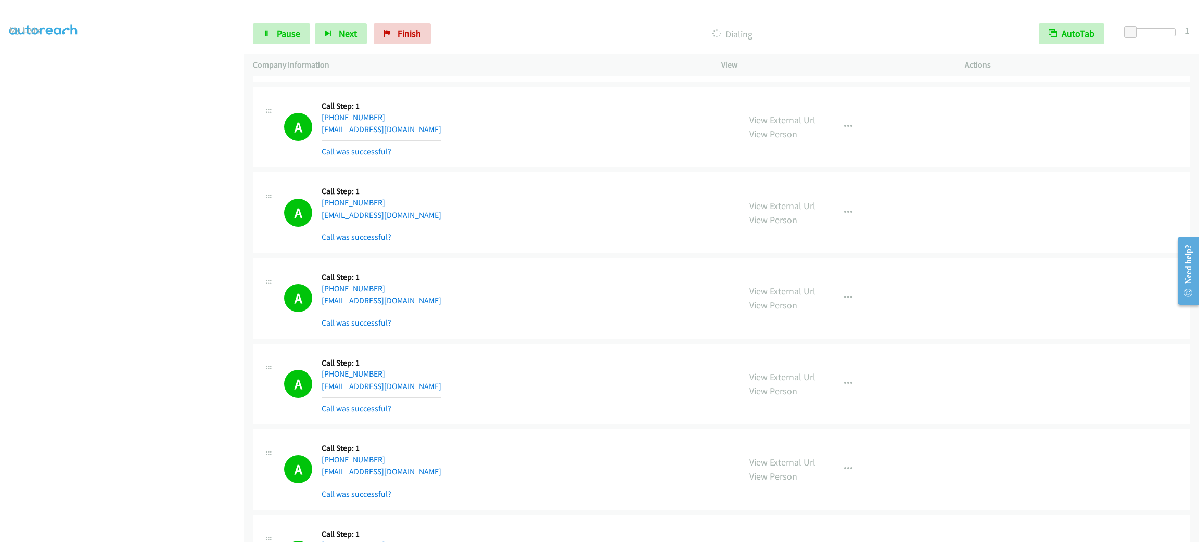
scroll to position [3922, 0]
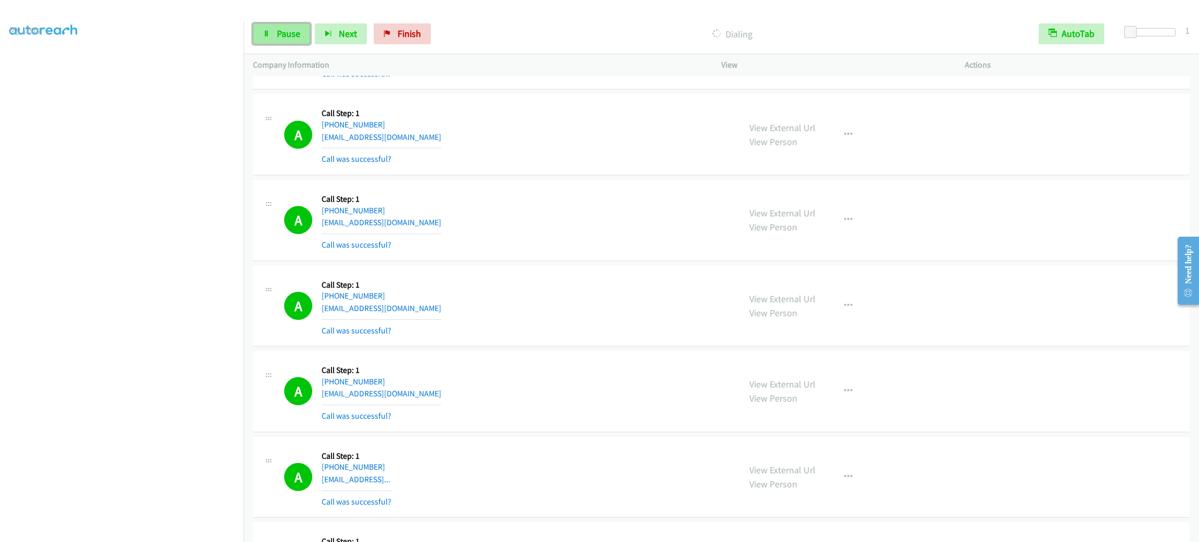
click at [308, 24] on link "Pause" at bounding box center [281, 33] width 57 height 21
click at [302, 19] on div "Start Calls Pause Next Finish Call Completed AutoTab AutoTab 1" at bounding box center [722, 34] width 956 height 40
click at [302, 27] on link "Start Calls" at bounding box center [290, 33] width 74 height 21
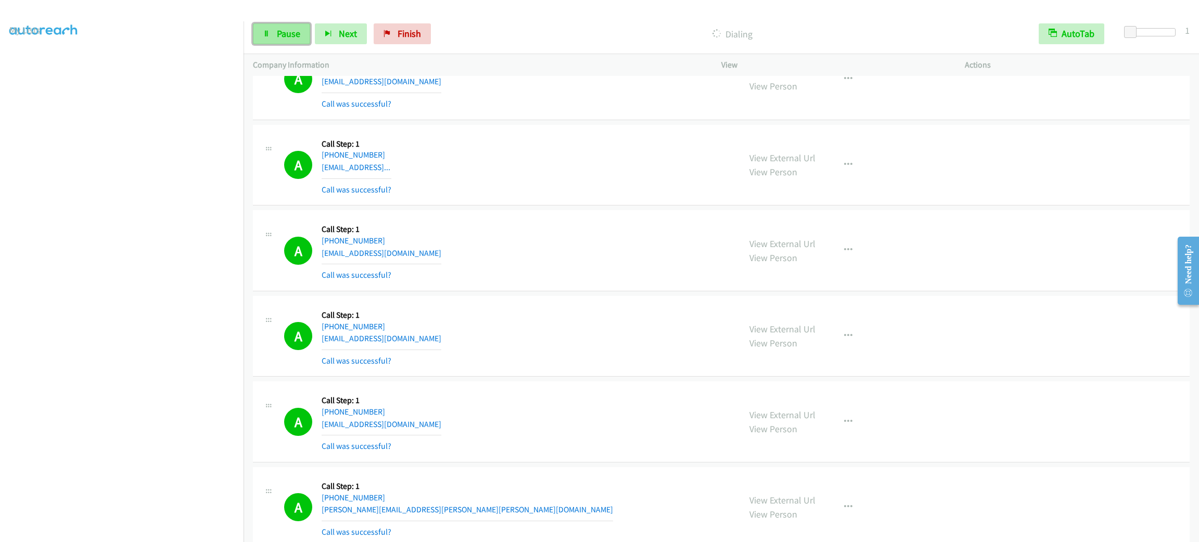
click at [300, 36] on link "Pause" at bounding box center [281, 33] width 57 height 21
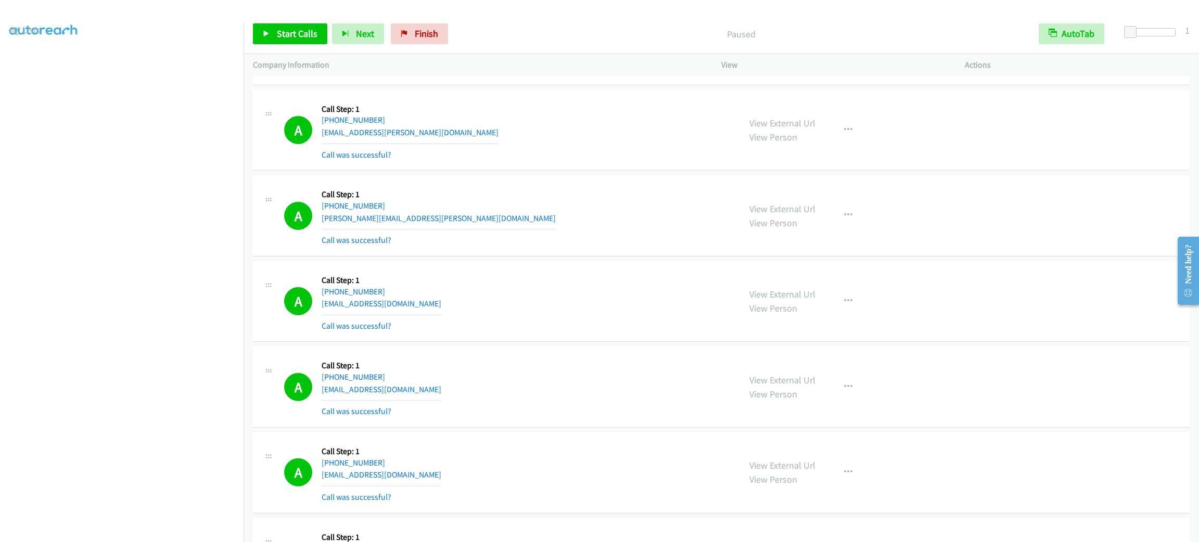
scroll to position [6030, 0]
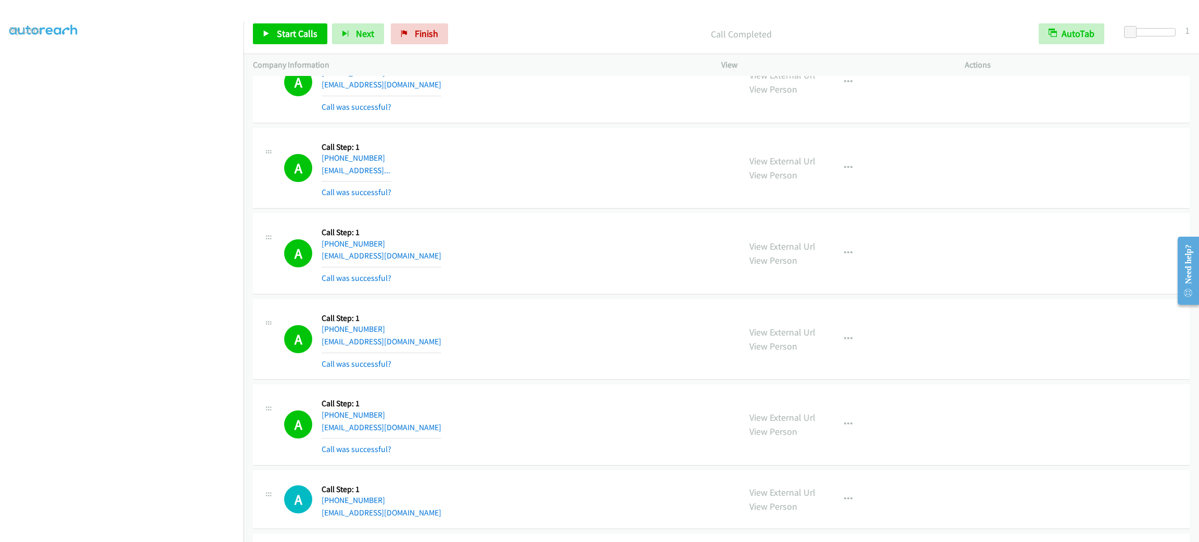
click at [486, 113] on div "A Callback Scheduled Call Step: 1 America/New_York [PHONE_NUMBER] [EMAIL_ADDRES…" at bounding box center [507, 83] width 447 height 62
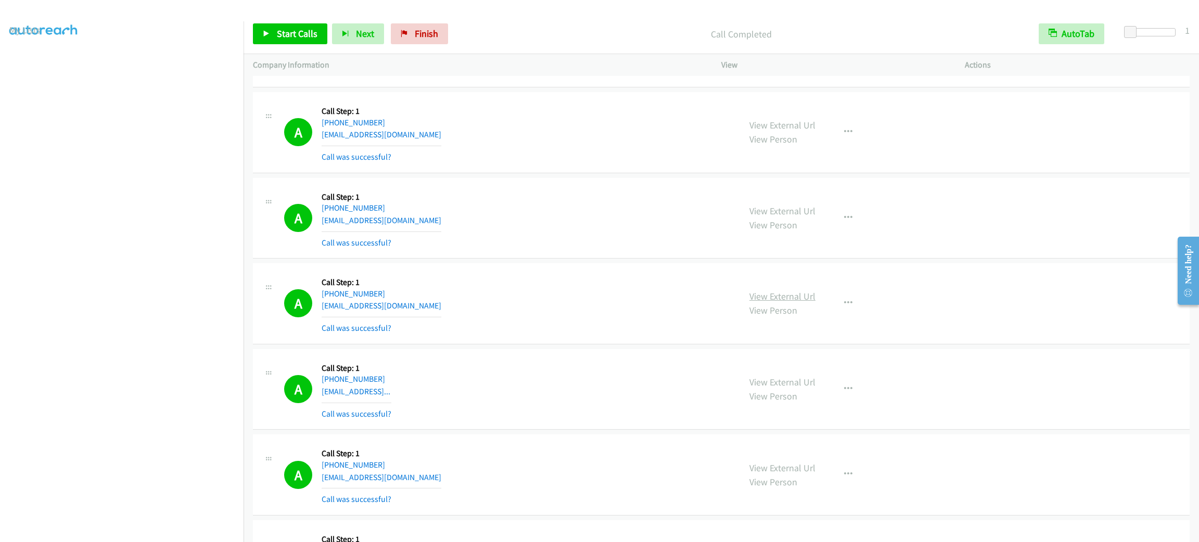
click at [788, 302] on link "View External Url" at bounding box center [783, 297] width 66 height 12
click at [302, 30] on span "Start Calls" at bounding box center [297, 34] width 41 height 12
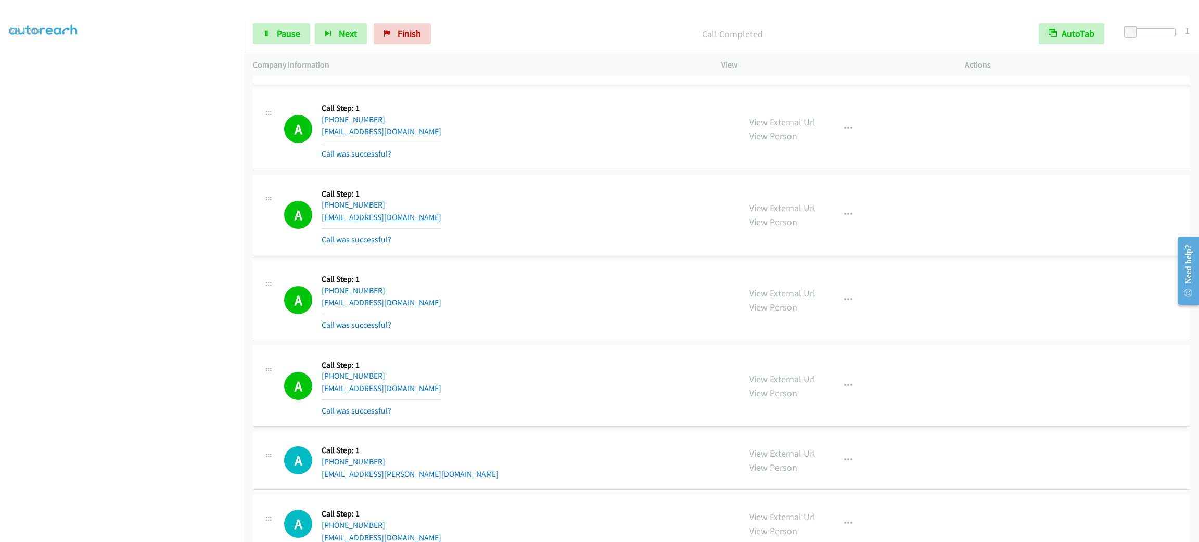
scroll to position [6865, 0]
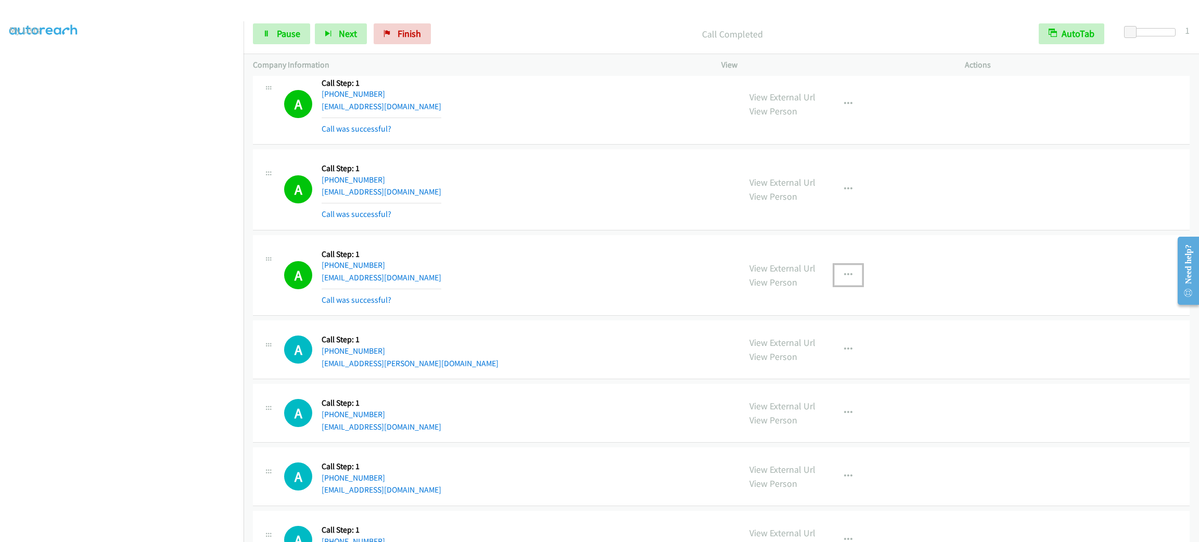
click at [842, 285] on button "button" at bounding box center [849, 275] width 28 height 21
click at [824, 375] on link "Add to do not call list" at bounding box center [793, 364] width 138 height 21
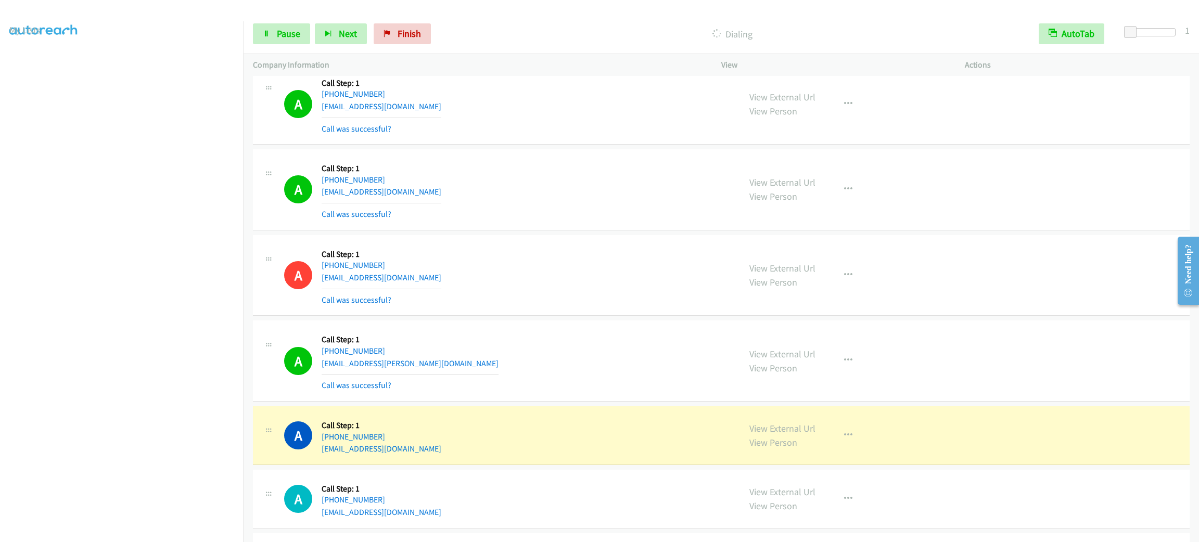
scroll to position [7100, 0]
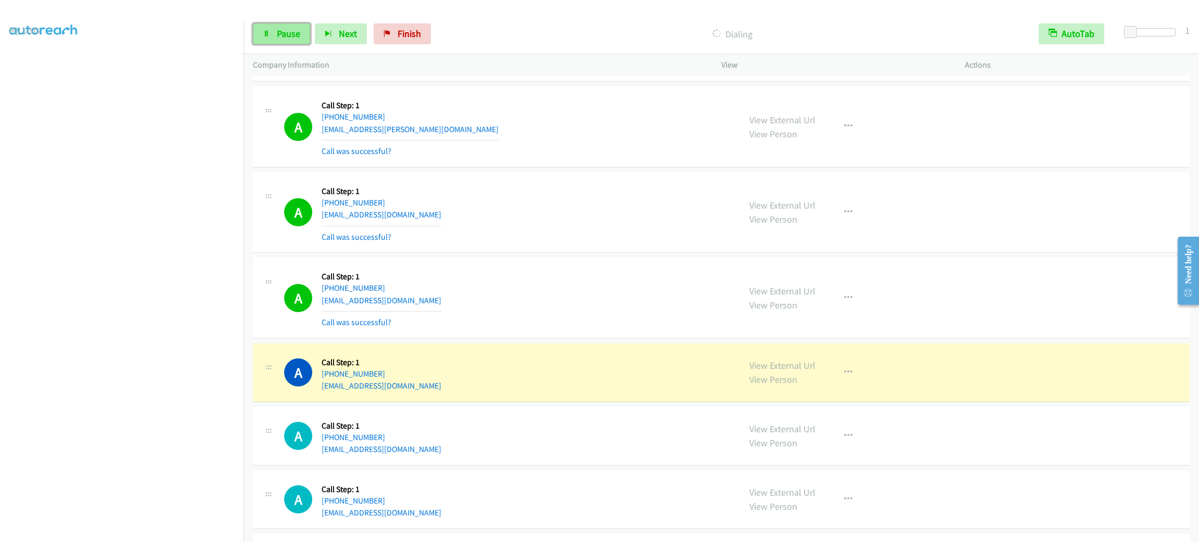
click at [277, 33] on span "Pause" at bounding box center [288, 34] width 23 height 12
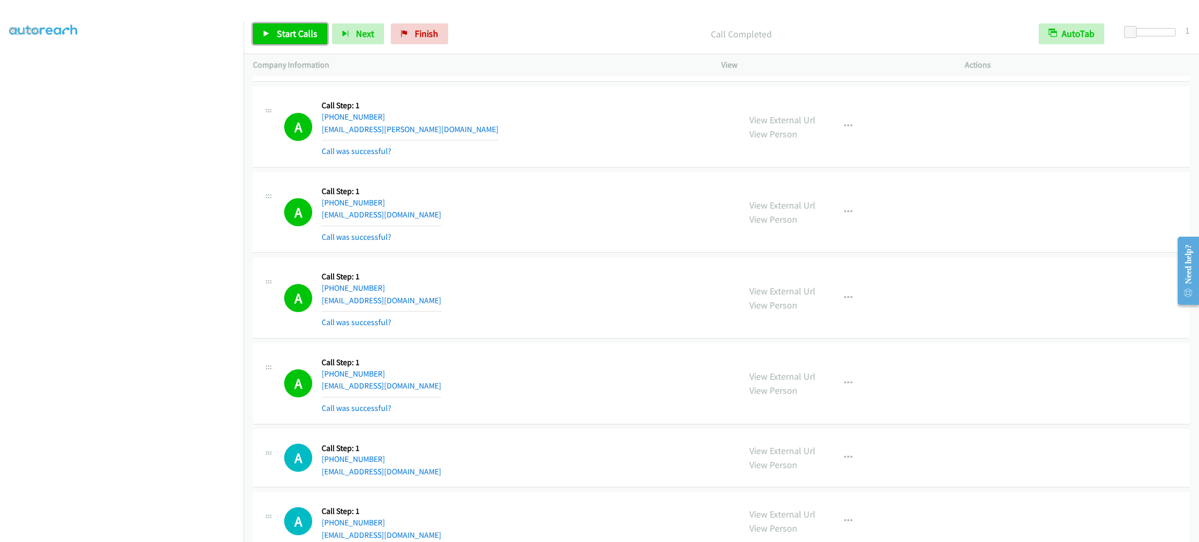
click at [301, 24] on link "Start Calls" at bounding box center [290, 33] width 74 height 21
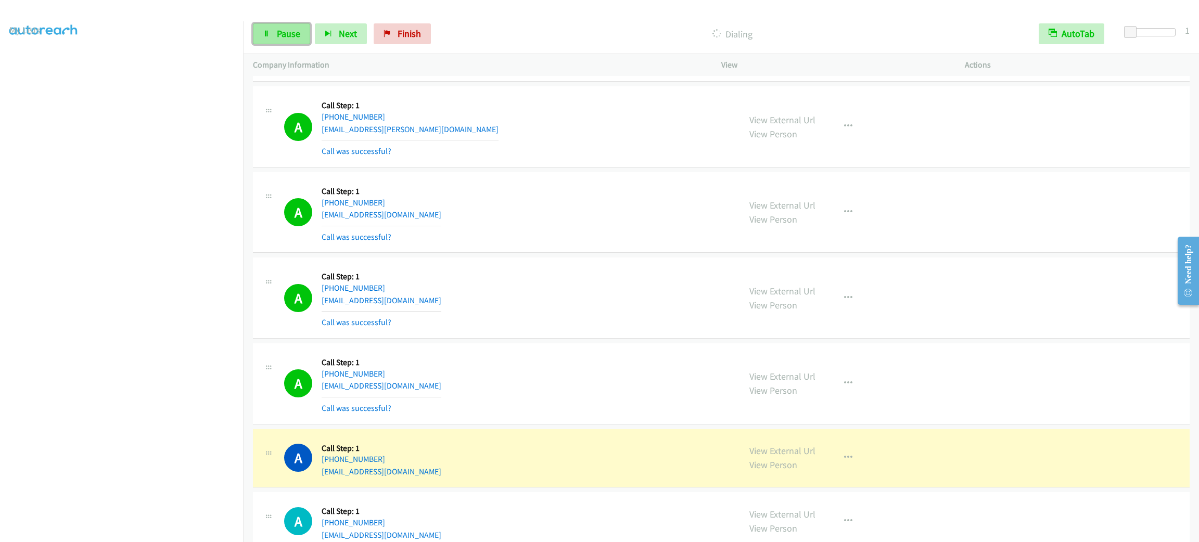
click at [285, 36] on span "Pause" at bounding box center [288, 34] width 23 height 12
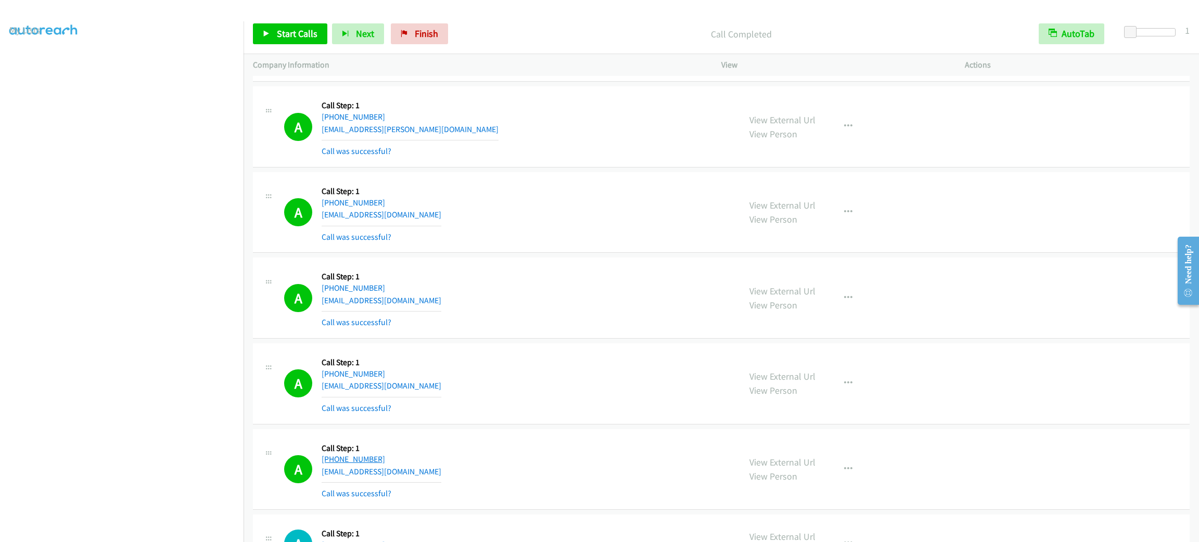
scroll to position [7334, 0]
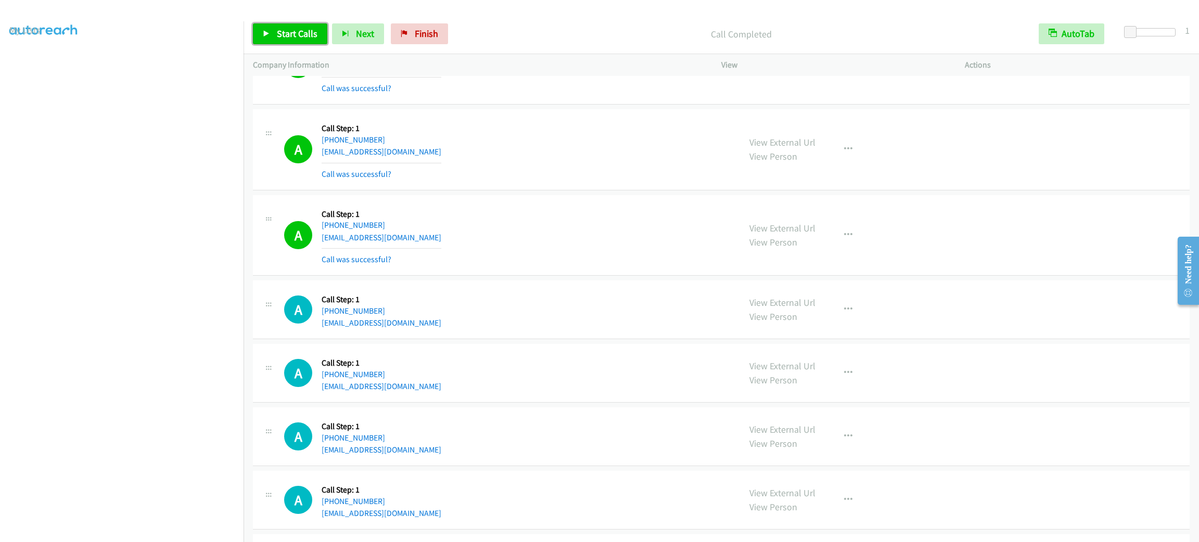
click at [286, 33] on span "Start Calls" at bounding box center [297, 34] width 41 height 12
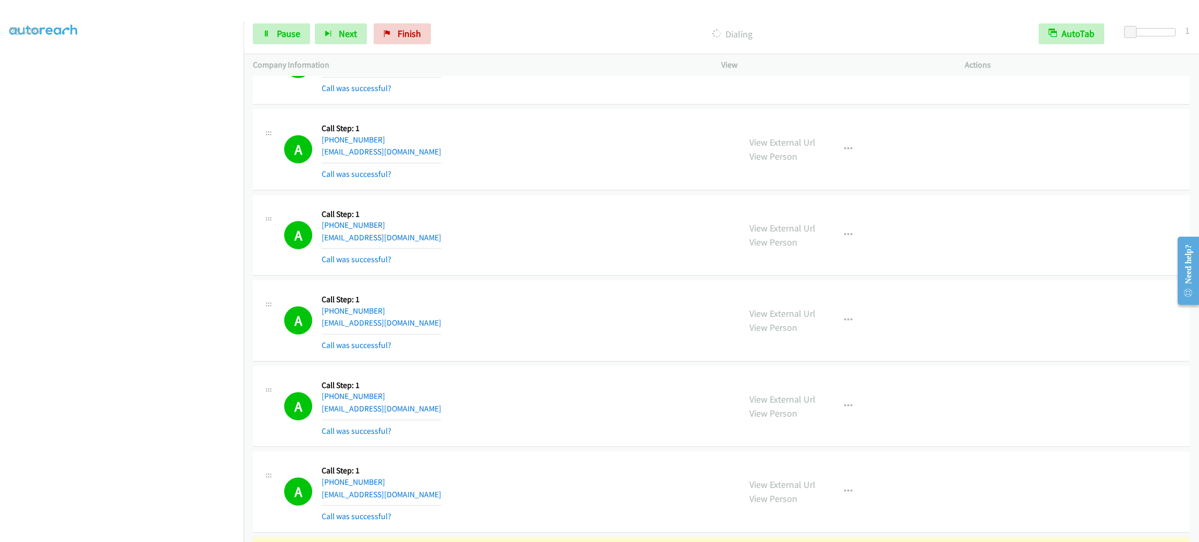
scroll to position [7724, 0]
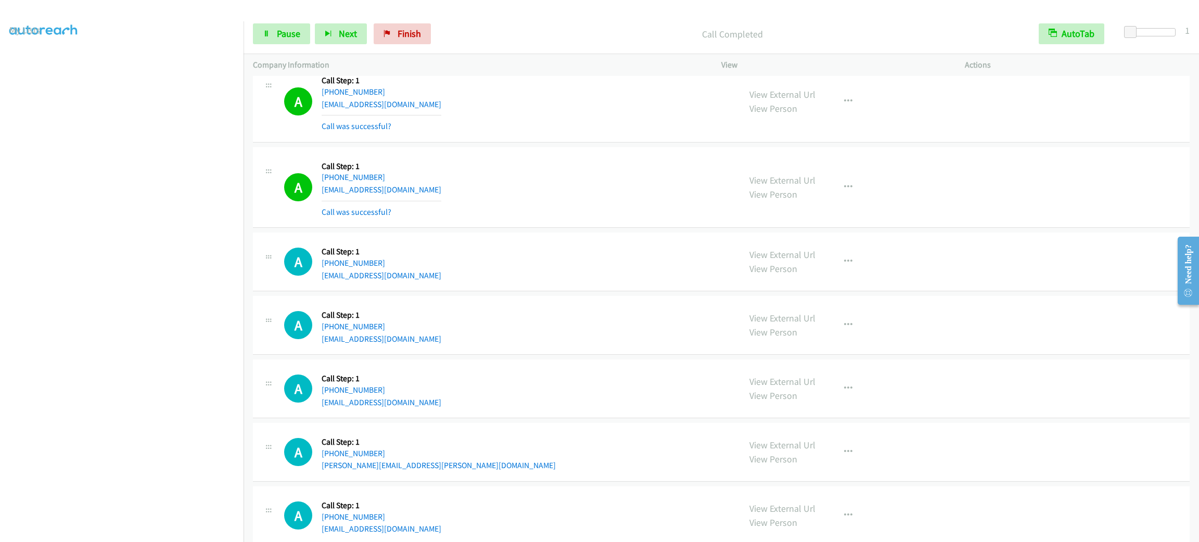
click at [285, 51] on div "Start Calls Pause Next Finish Call Completed AutoTab AutoTab 1" at bounding box center [722, 34] width 956 height 40
click at [285, 42] on link "Pause" at bounding box center [281, 33] width 57 height 21
click at [283, 37] on span "Start Calls" at bounding box center [297, 34] width 41 height 12
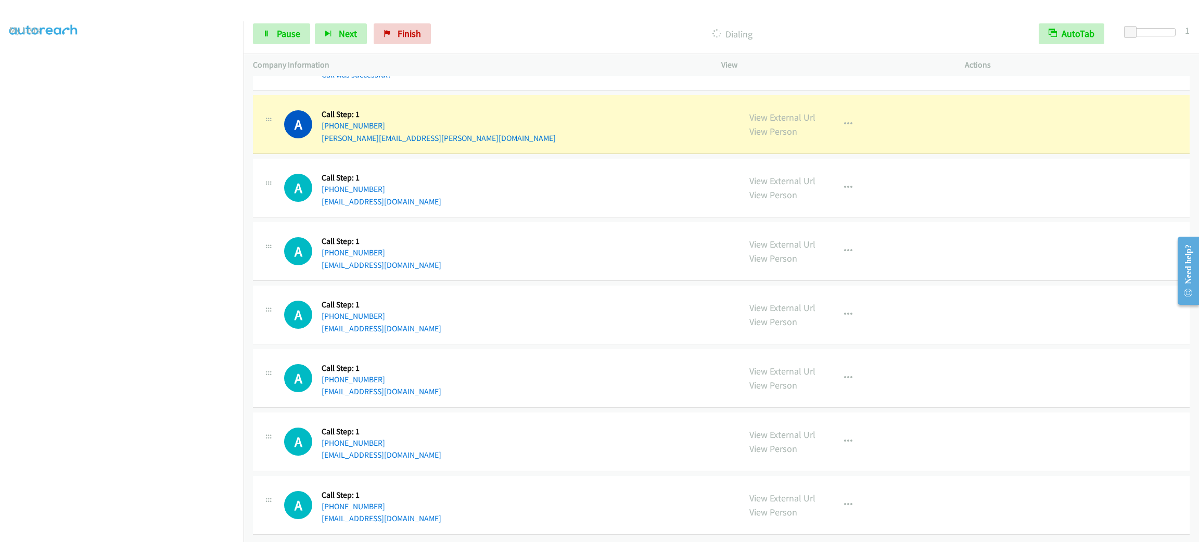
scroll to position [8128, 0]
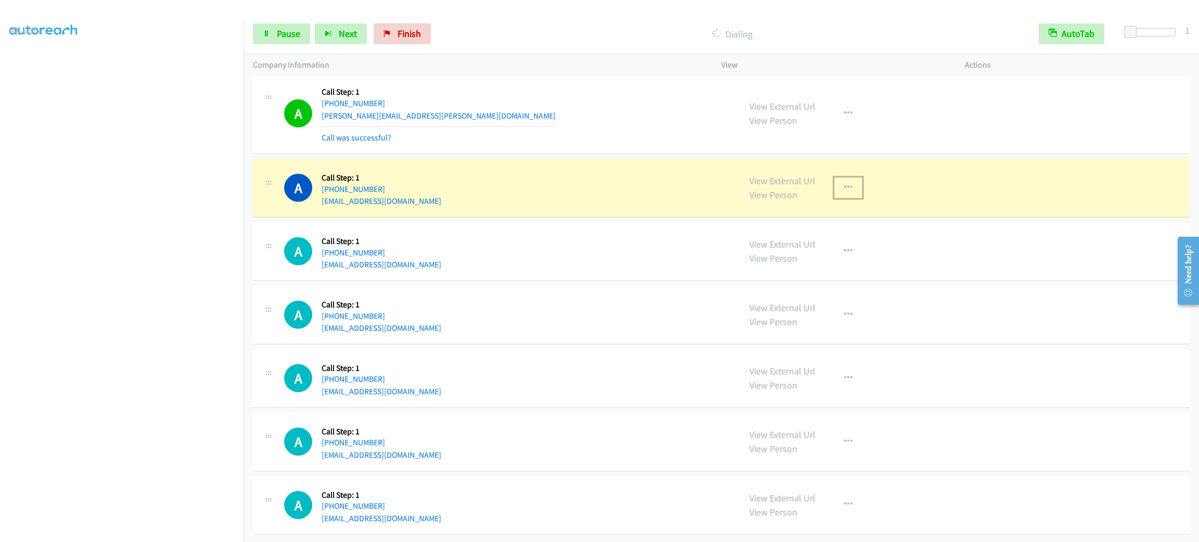
click at [848, 198] on button "button" at bounding box center [849, 188] width 28 height 21
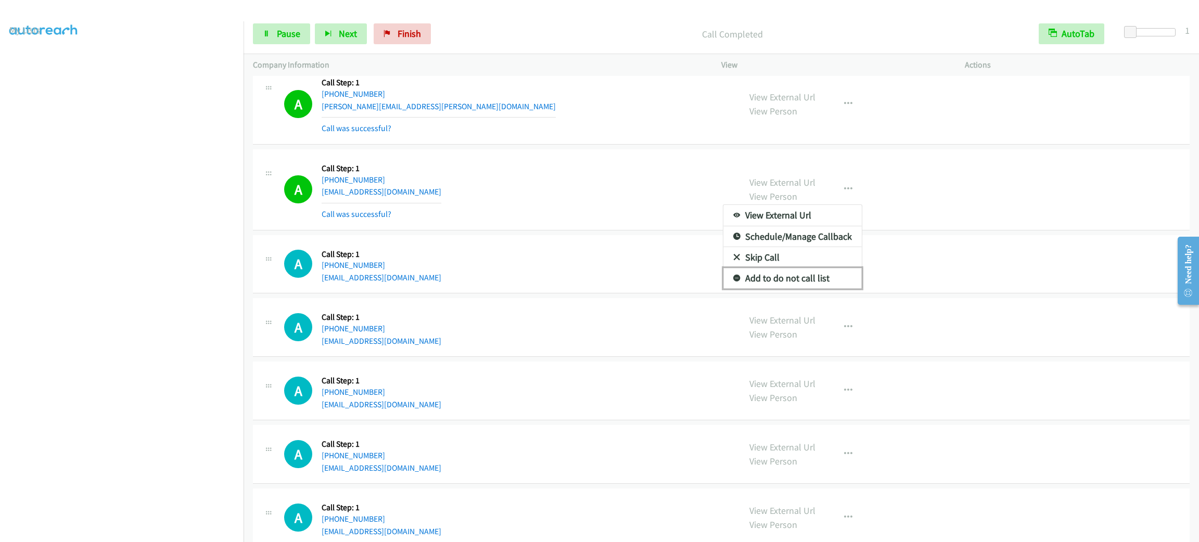
click at [813, 289] on link "Add to do not call list" at bounding box center [793, 278] width 138 height 21
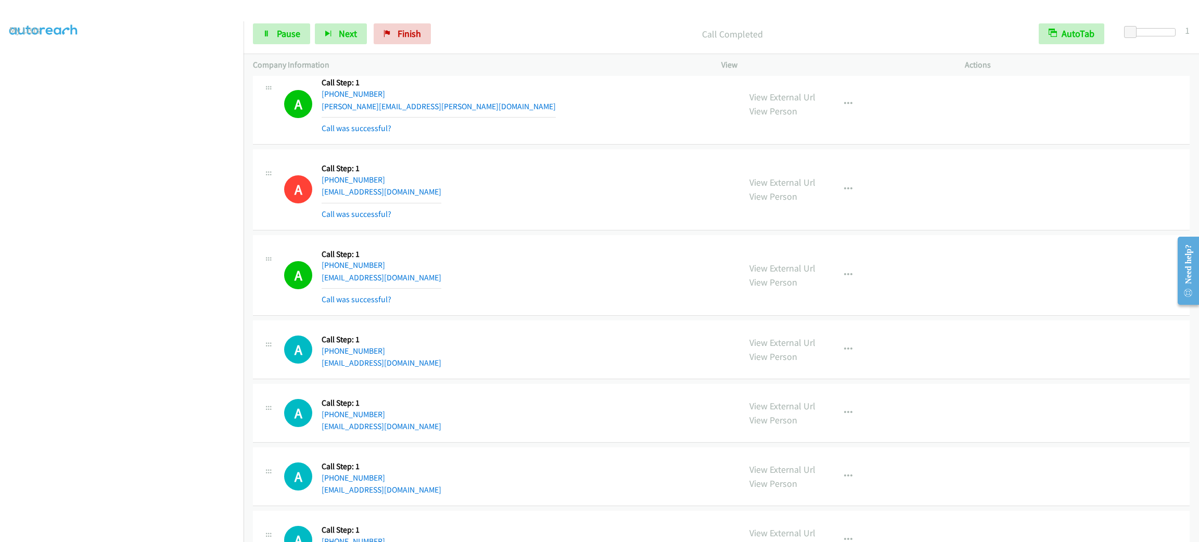
scroll to position [8195, 0]
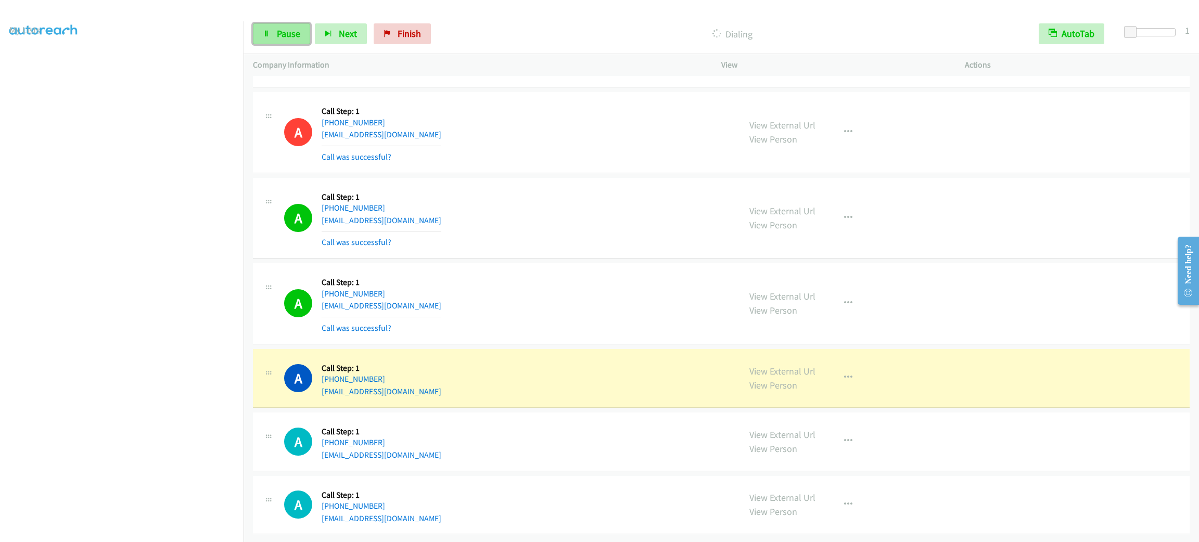
click at [293, 39] on span "Pause" at bounding box center [288, 34] width 23 height 12
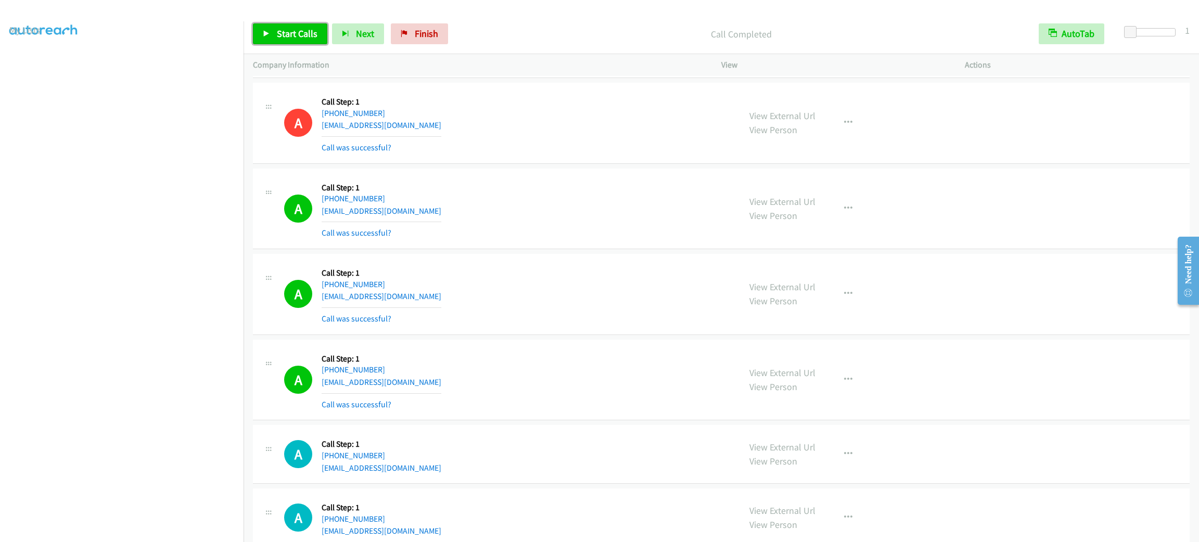
click at [273, 34] on link "Start Calls" at bounding box center [290, 33] width 74 height 21
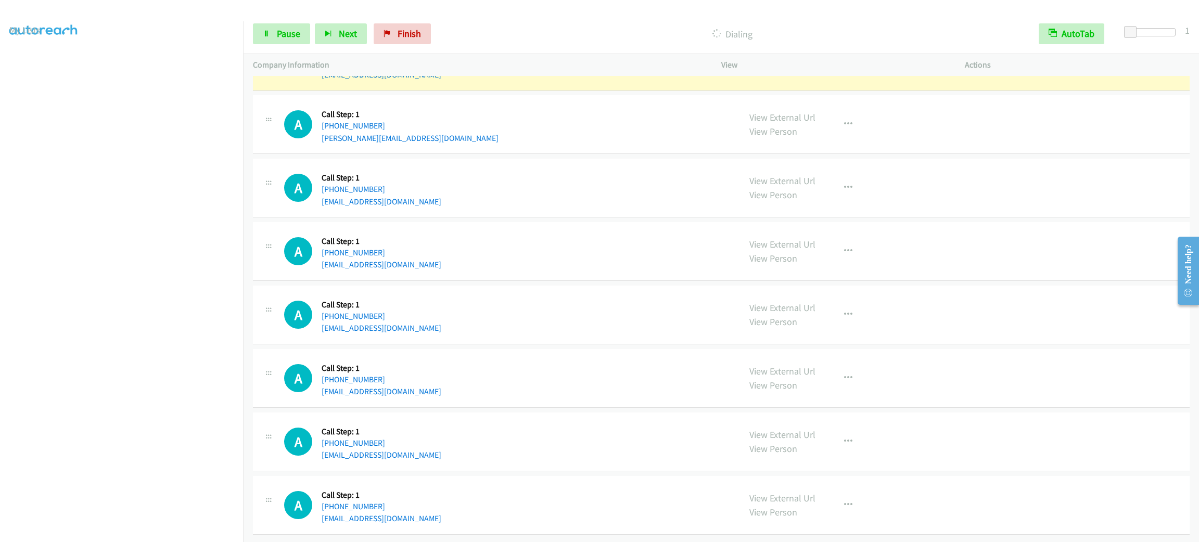
scroll to position [8715, 0]
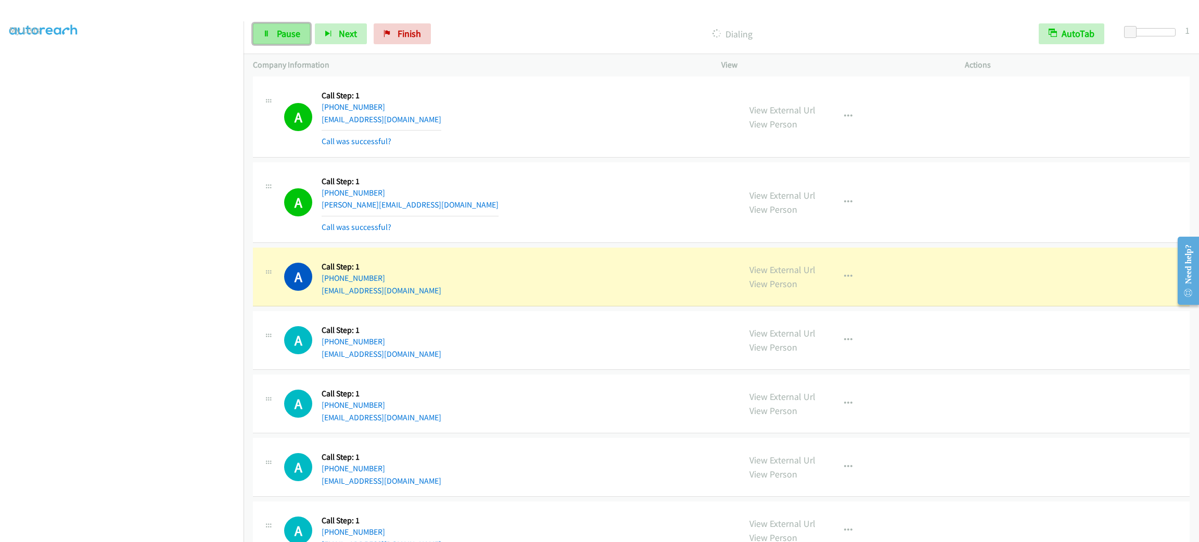
click at [286, 39] on span "Pause" at bounding box center [288, 34] width 23 height 12
